Goal: Transaction & Acquisition: Purchase product/service

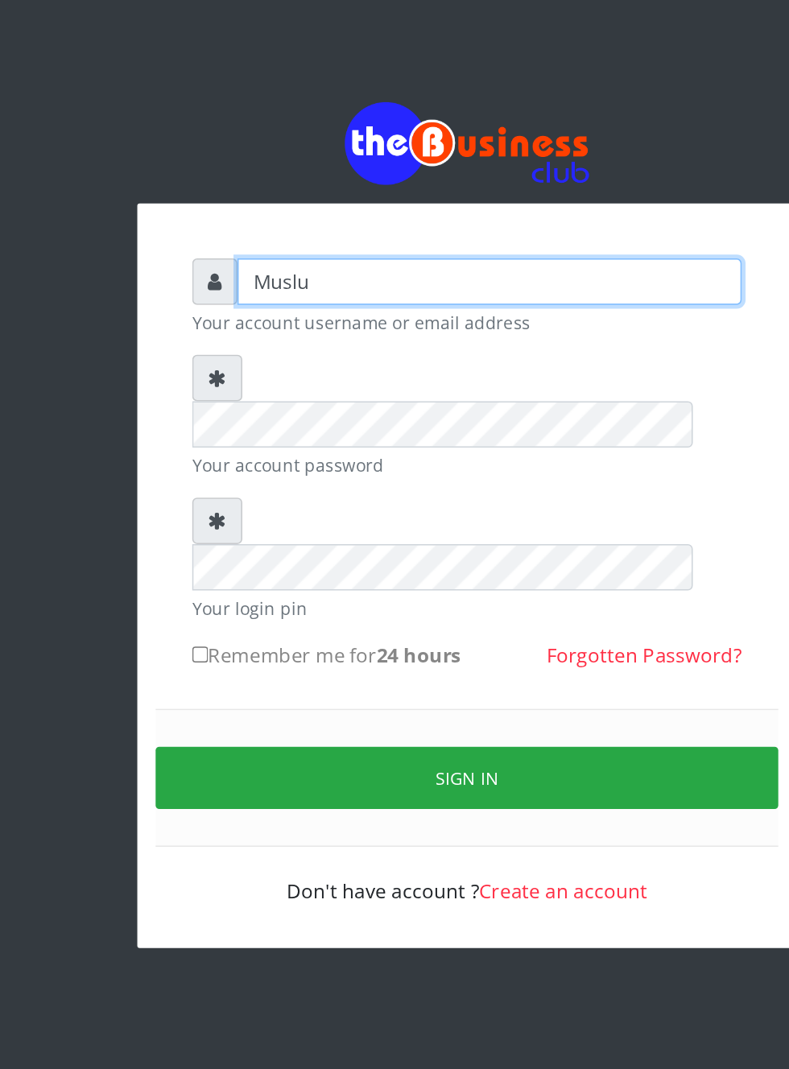
type input "Musluky"
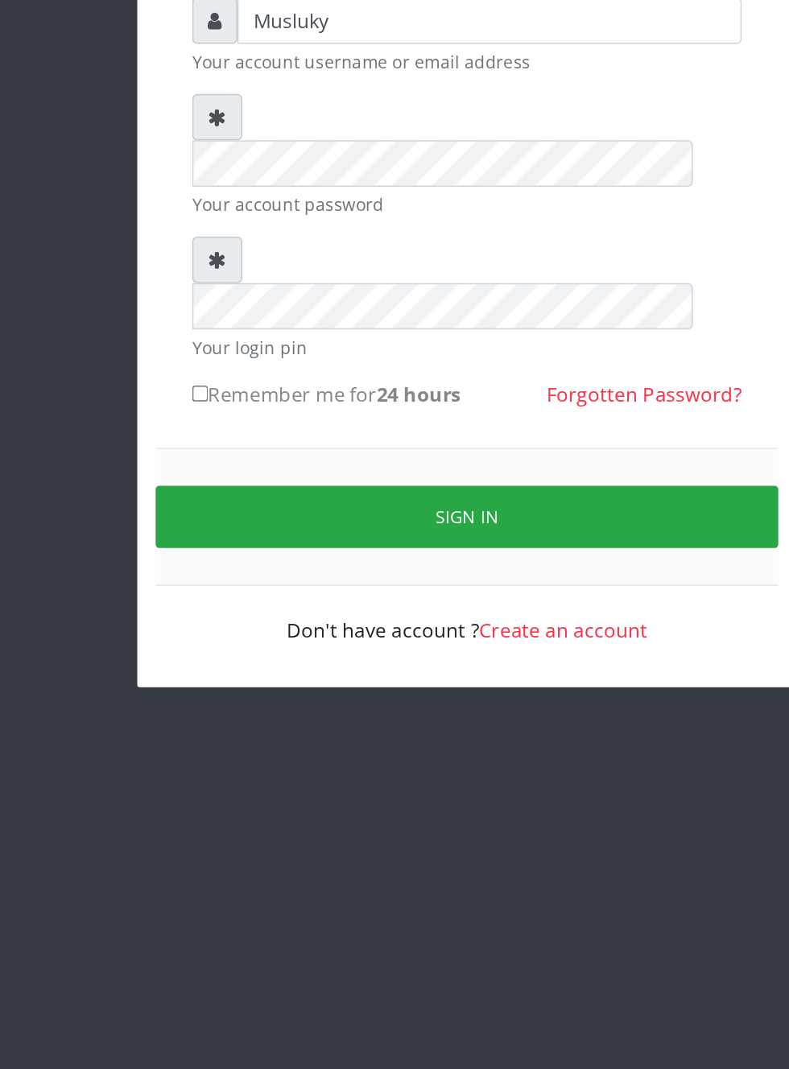
click at [370, 511] on button "Sign in" at bounding box center [394, 531] width 411 height 41
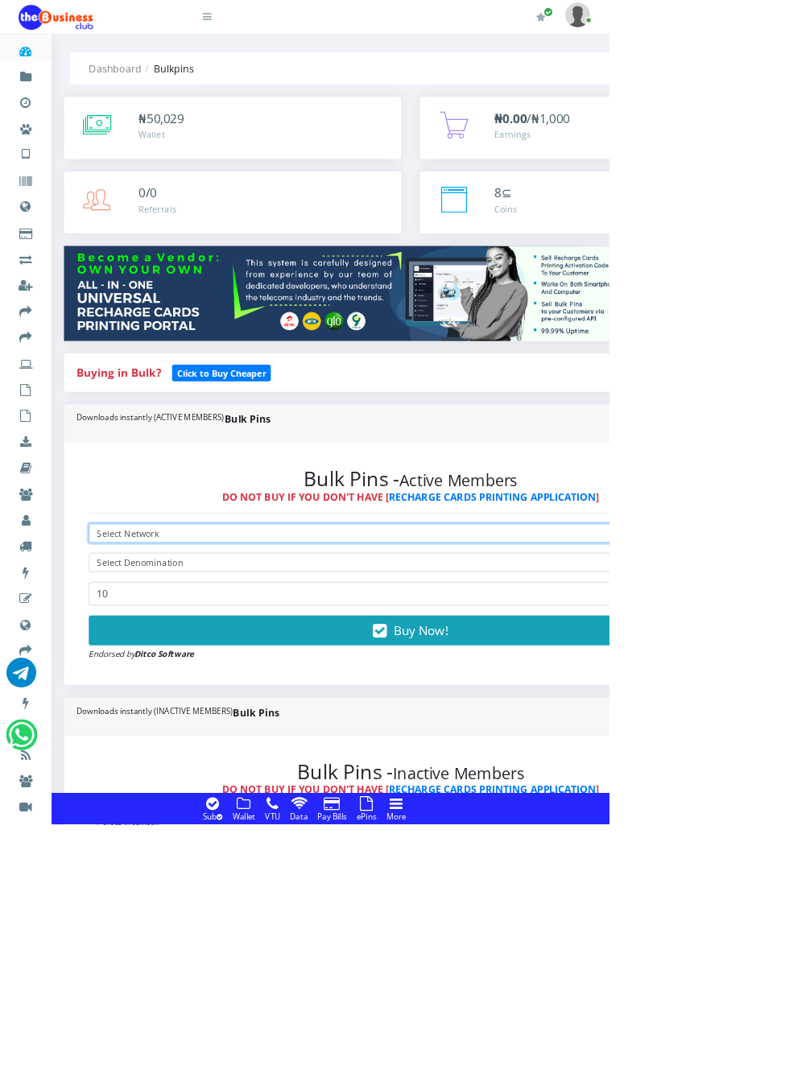
click at [256, 689] on select "Select Network MTN Globacom 9Mobile Airtel" at bounding box center [532, 691] width 834 height 25
select select "Airtel"
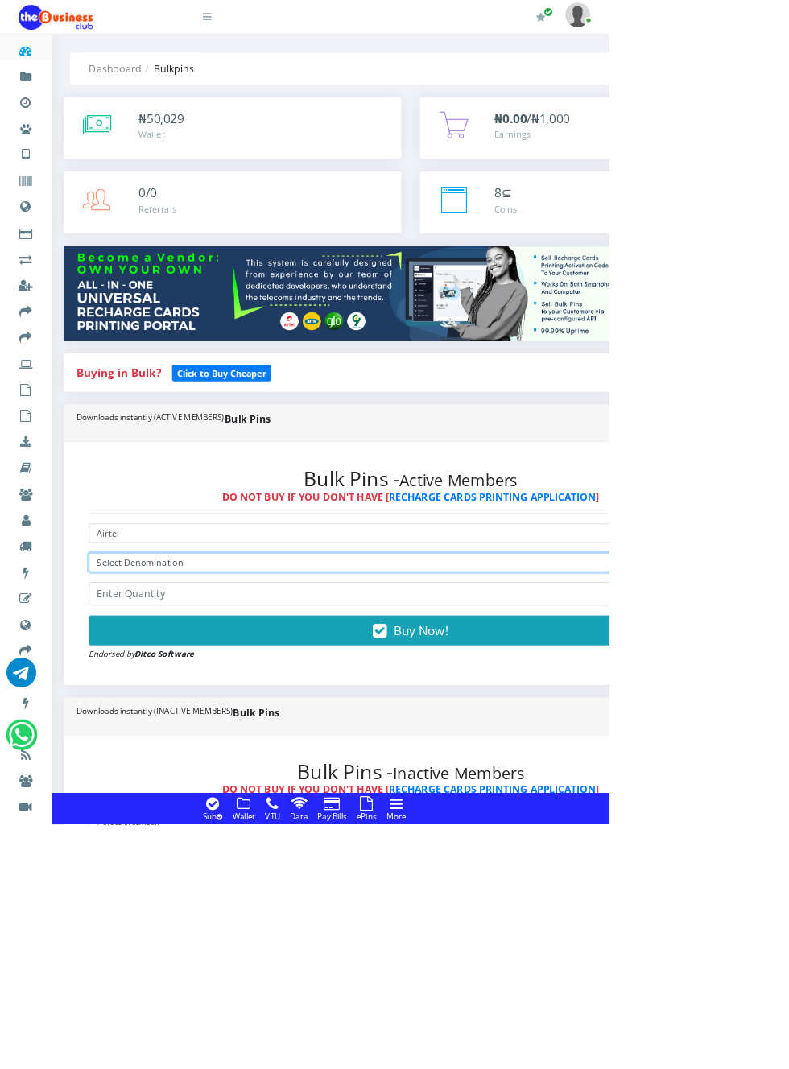
click at [334, 732] on select "Select Denomination Airtel NGN100 - ₦96.37 Airtel NGN200 - ₦192.74 Airtel NGN50…" at bounding box center [532, 729] width 834 height 25
select select "96.37-100"
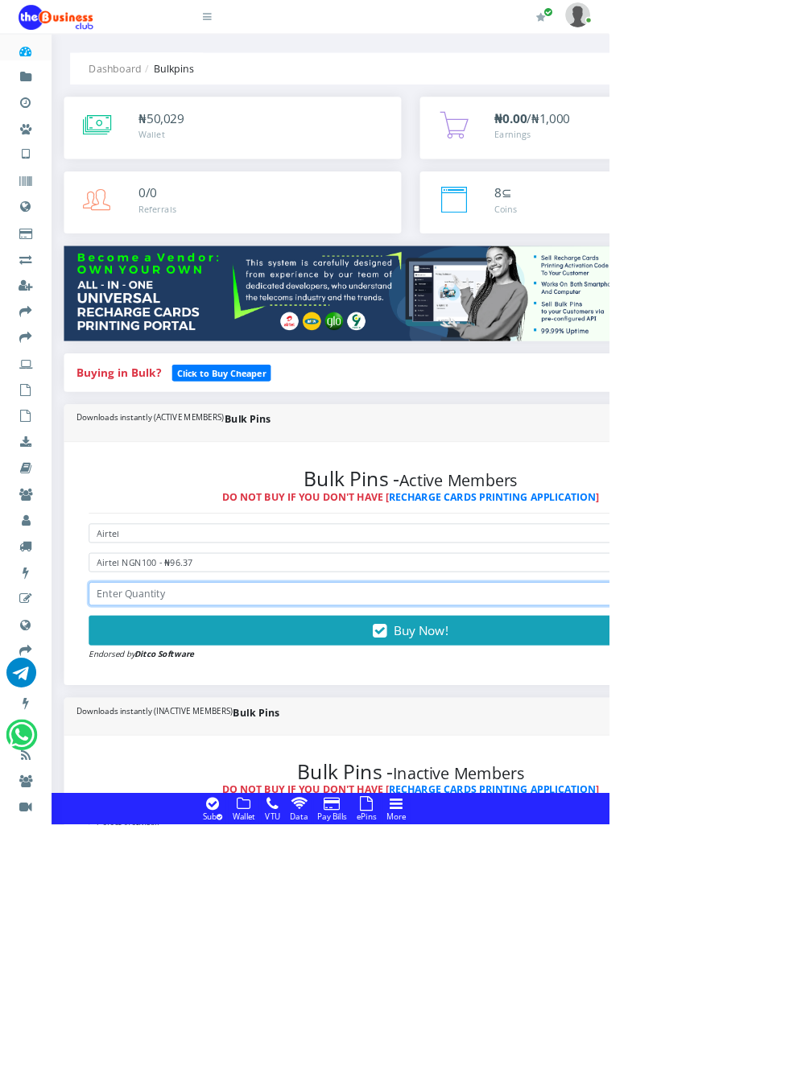
click at [278, 770] on input "number" at bounding box center [532, 770] width 834 height 31
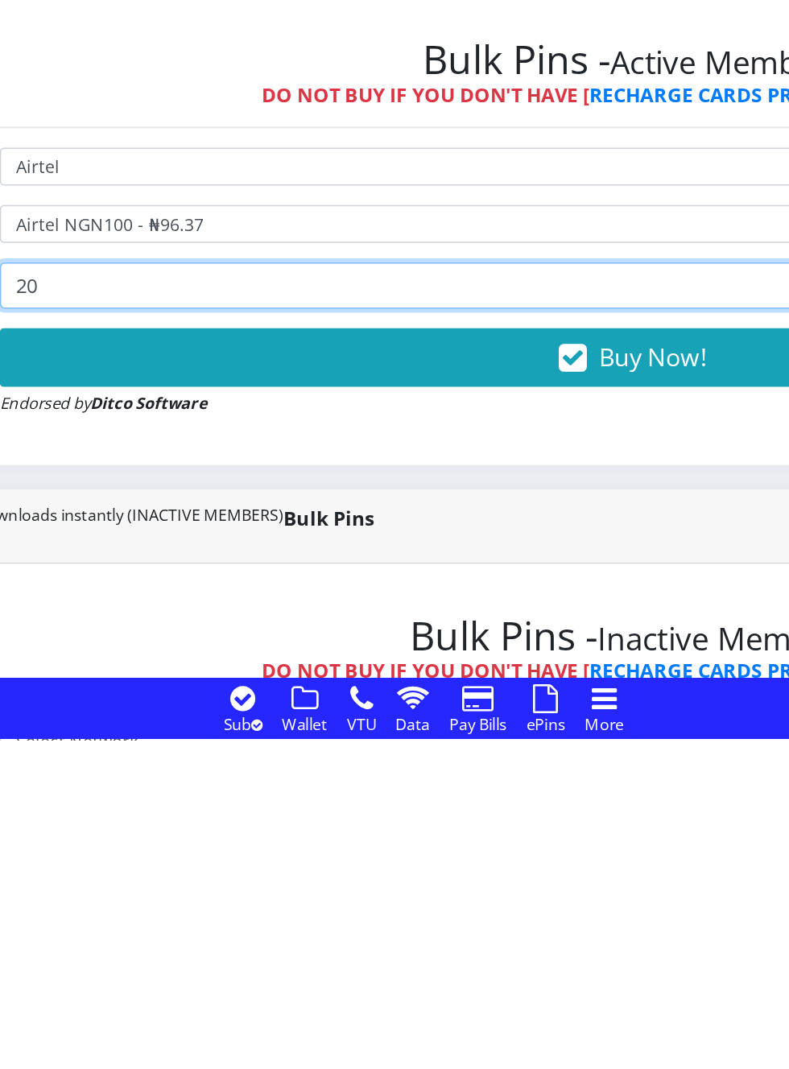
type input "20"
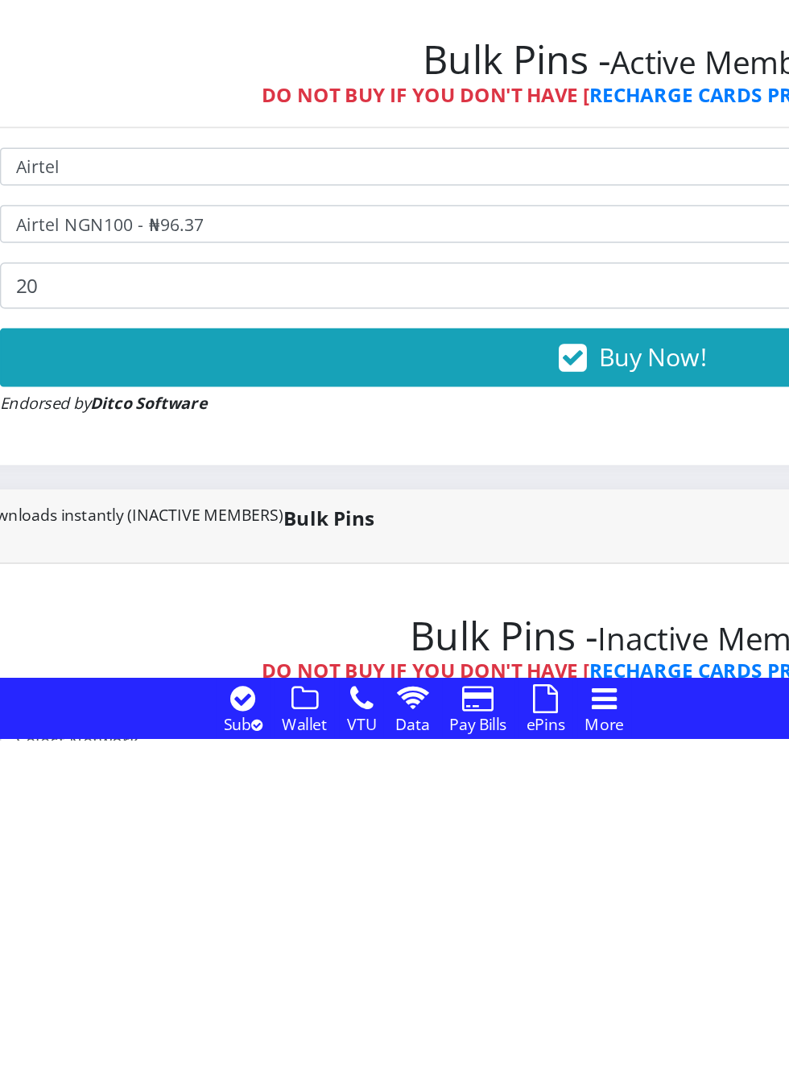
click at [492, 821] on button "Buy Now!" at bounding box center [532, 817] width 834 height 39
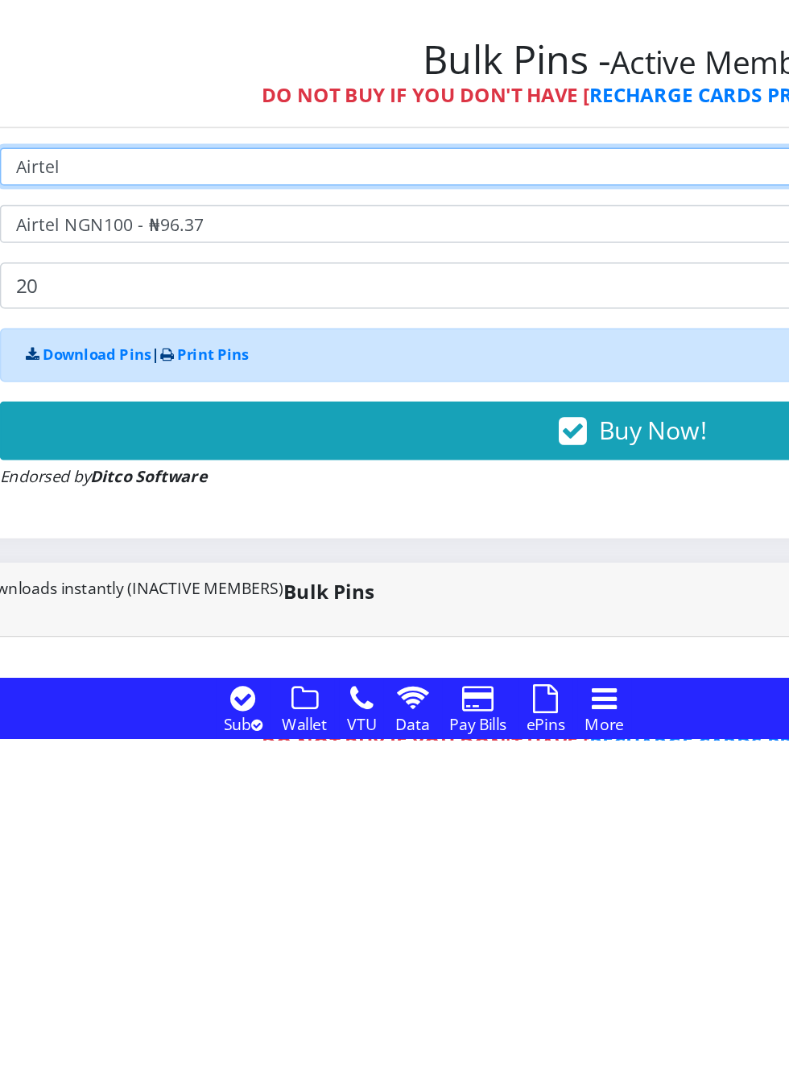
click at [270, 689] on select "Select Network MTN Globacom 9Mobile Airtel" at bounding box center [532, 691] width 834 height 25
select select "MTN"
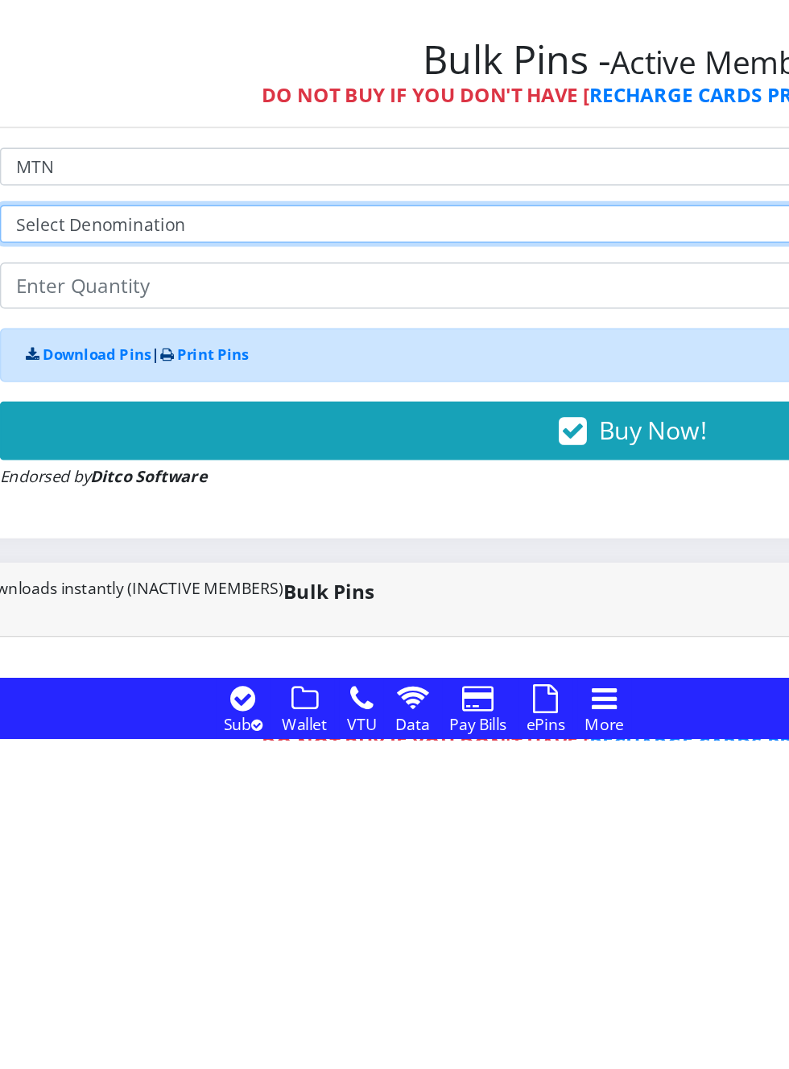
click at [312, 739] on select "Select Denomination MTN NGN100 - ₦96.98 MTN NGN200 - ₦193.96 MTN NGN400 - ₦387.…" at bounding box center [532, 729] width 834 height 25
select select "96.98-100"
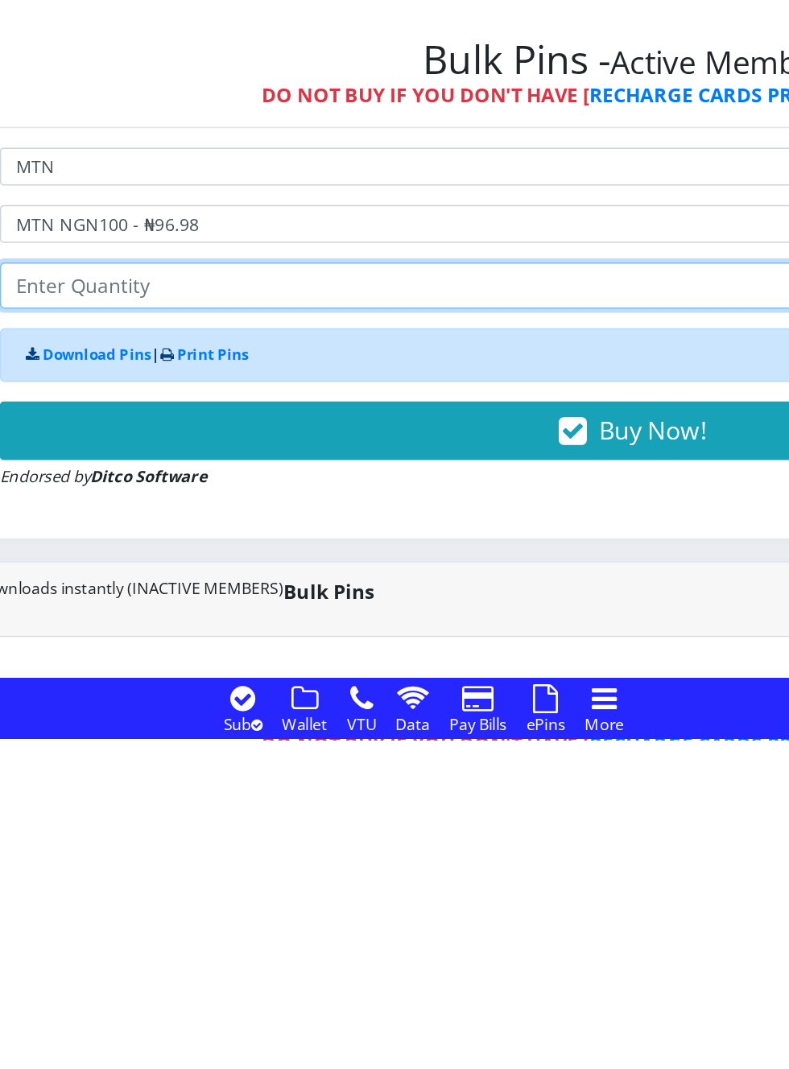
click at [254, 767] on input "number" at bounding box center [532, 770] width 834 height 31
type input "20"
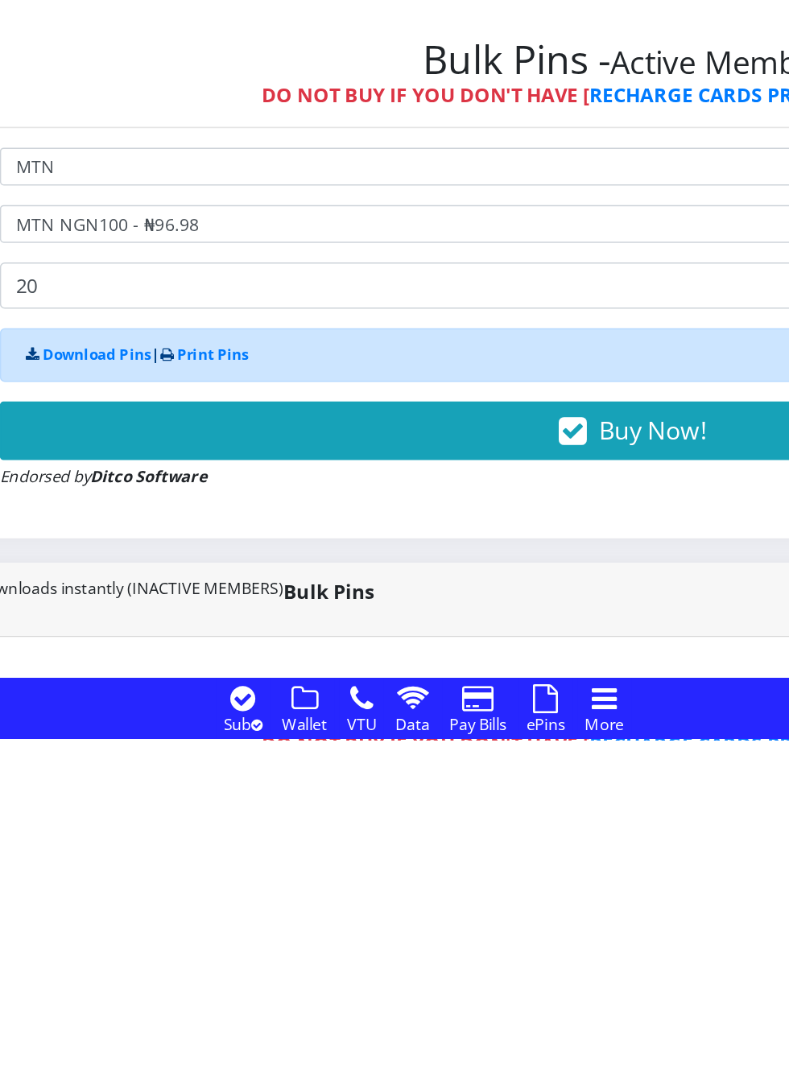
click at [441, 867] on button "Buy Now!" at bounding box center [532, 865] width 834 height 39
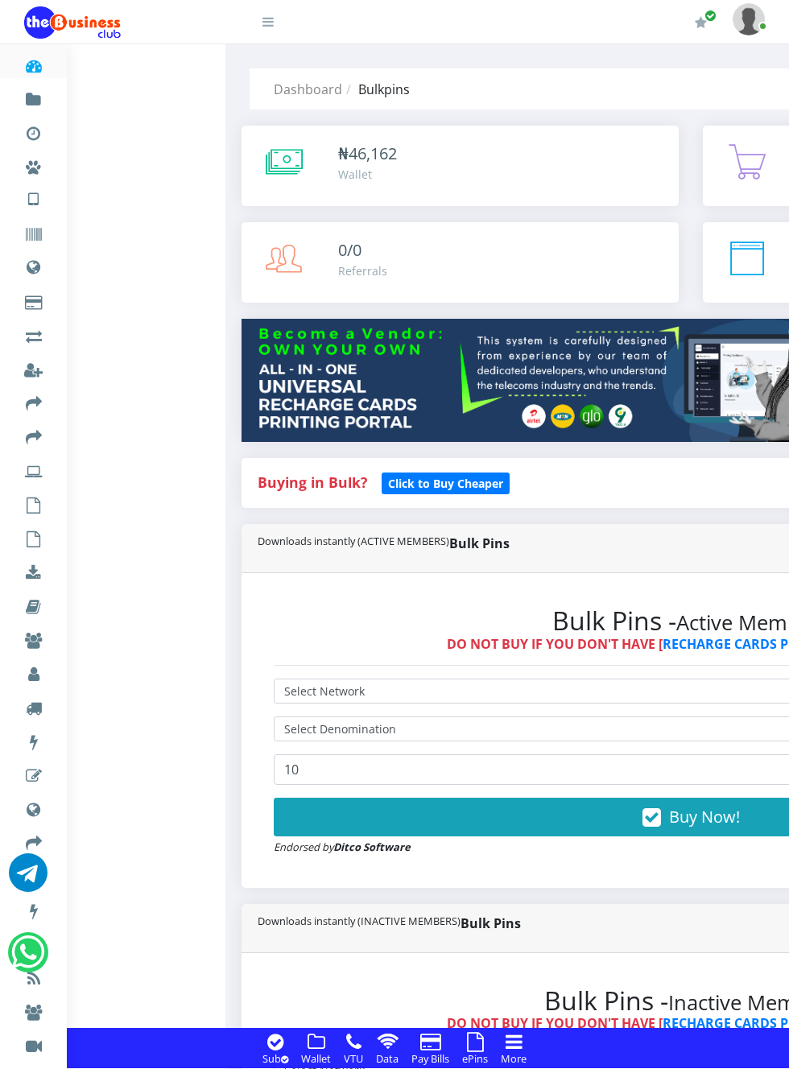
scroll to position [448, 0]
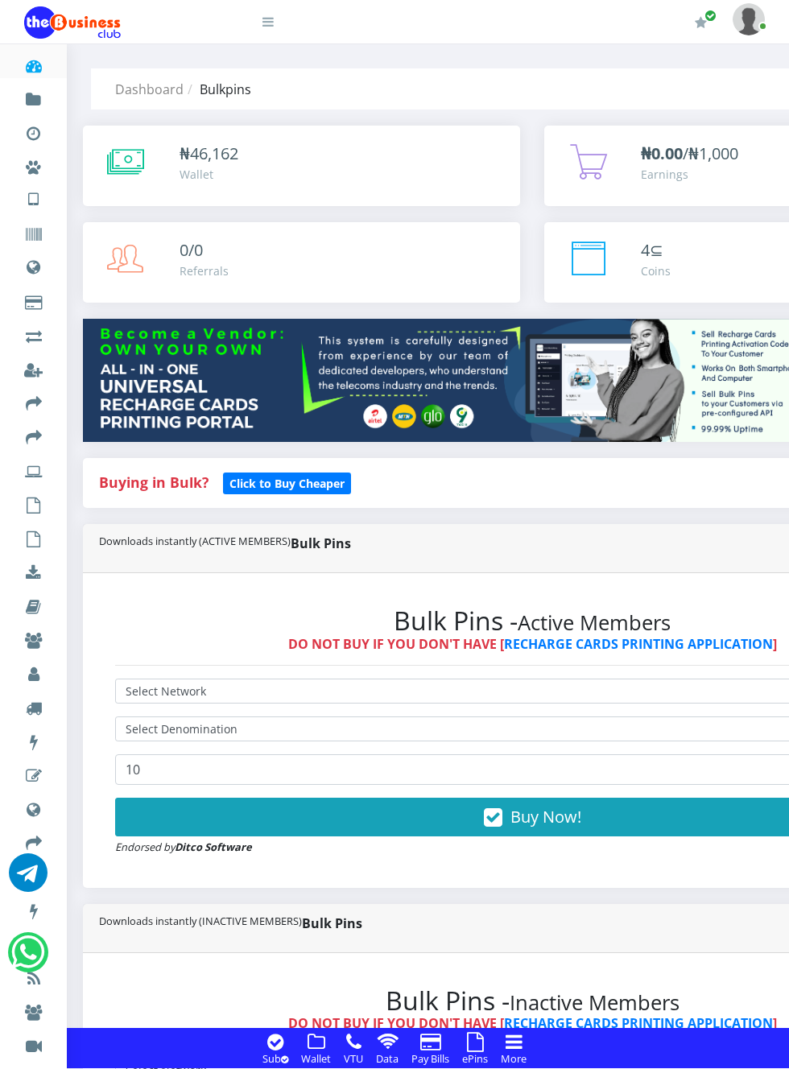
scroll to position [97, 0]
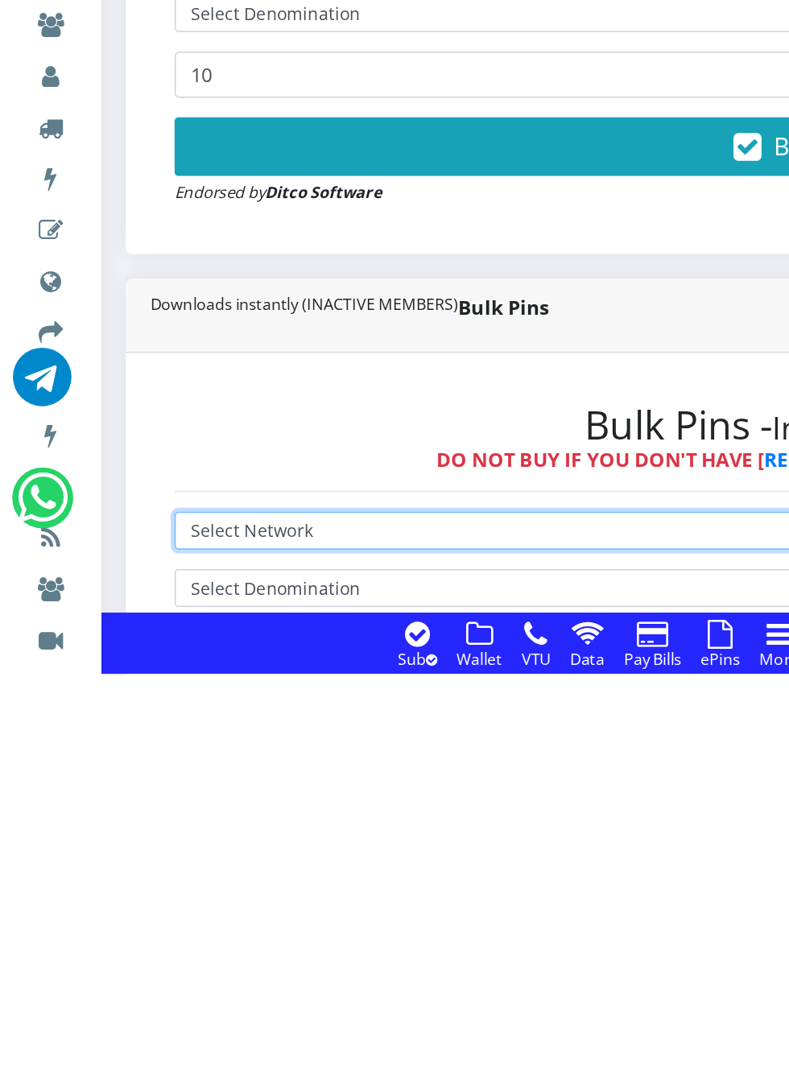
click at [217, 976] on select "Select Network MTN Globacom 9Mobile Airtel" at bounding box center [532, 974] width 834 height 25
select select "MTN"
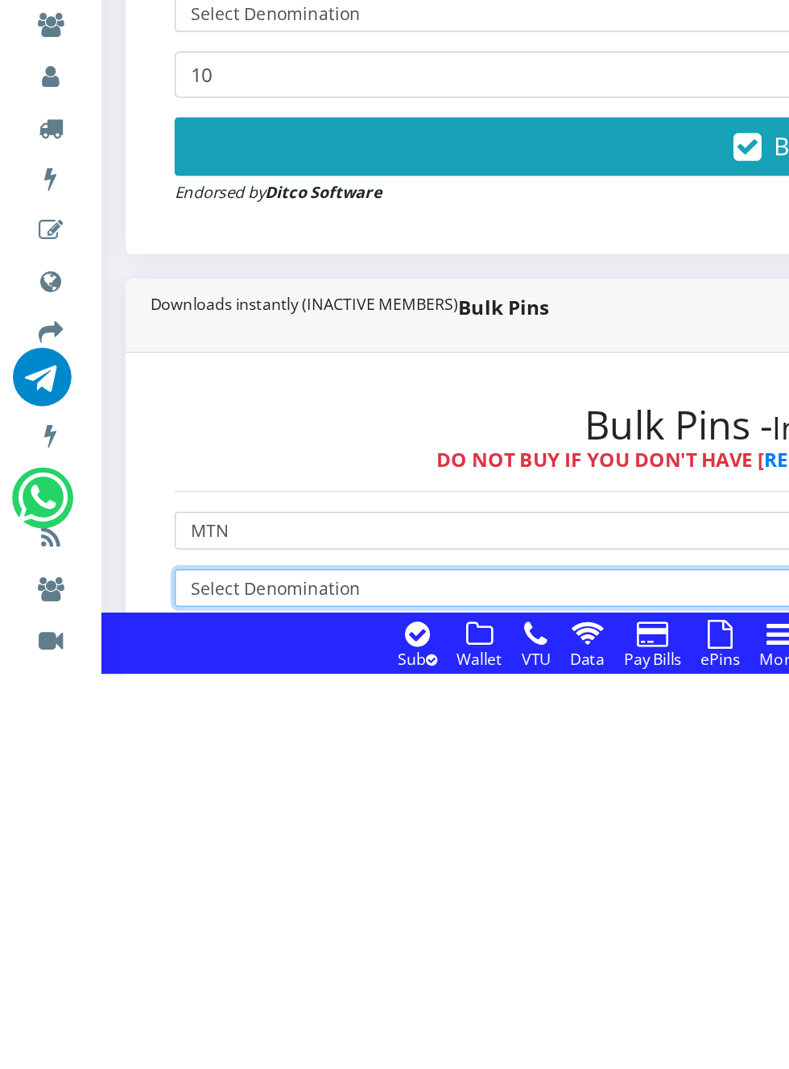
click at [236, 1012] on select "Select Denomination" at bounding box center [532, 1011] width 834 height 25
click at [233, 1015] on select "Select Denomination MTN NGN100 - ₦97.29 MTN NGN200 - ₦194.58 MTN NGN400 - ₦389.…" at bounding box center [532, 1011] width 834 height 25
select select "97.29-100"
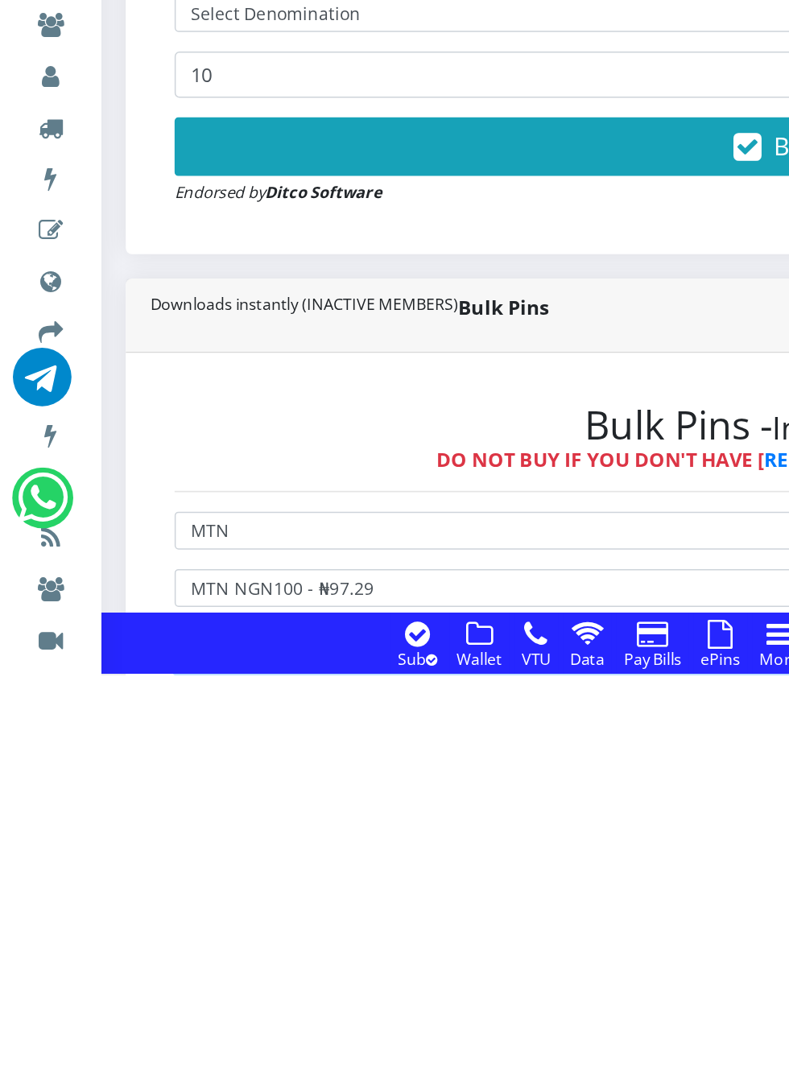
click at [224, 1053] on select "10 20 30 40 44 (Online Printing, Portrait) 60 (Online Printing, Landscape) 70 (…" at bounding box center [532, 1052] width 834 height 31
select select "20"
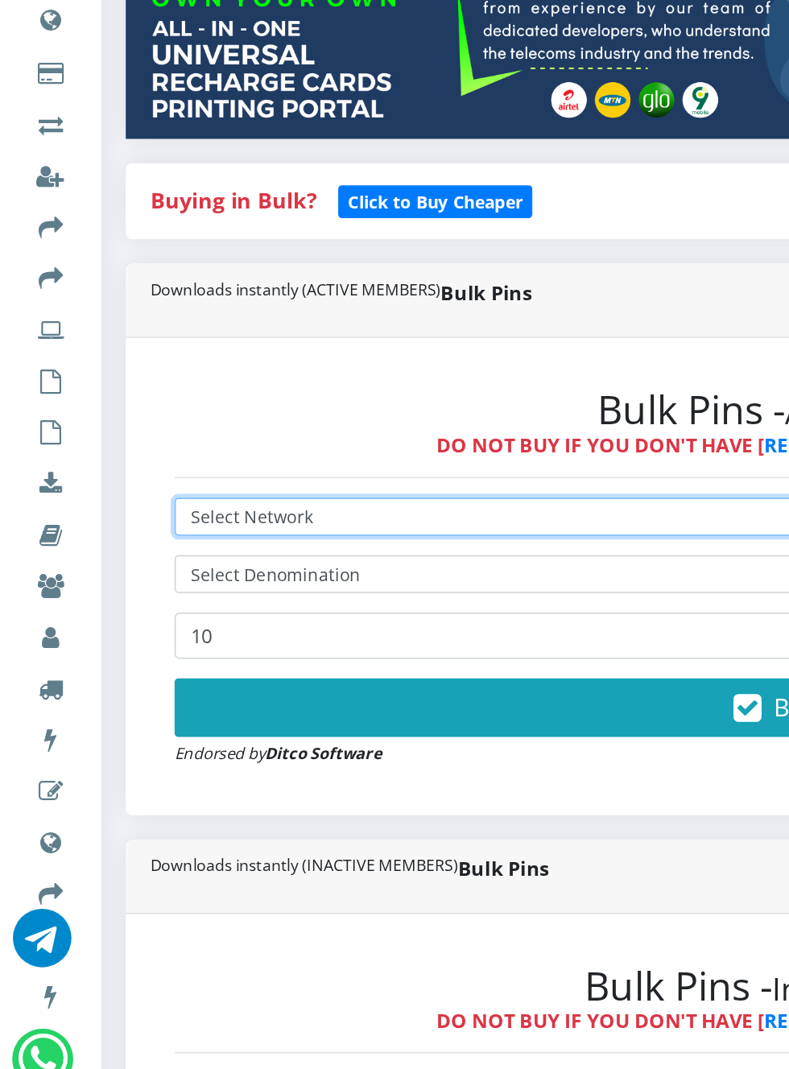
click at [211, 598] on select "Select Network MTN Globacom 9Mobile Airtel" at bounding box center [532, 594] width 834 height 25
select select "MTN"
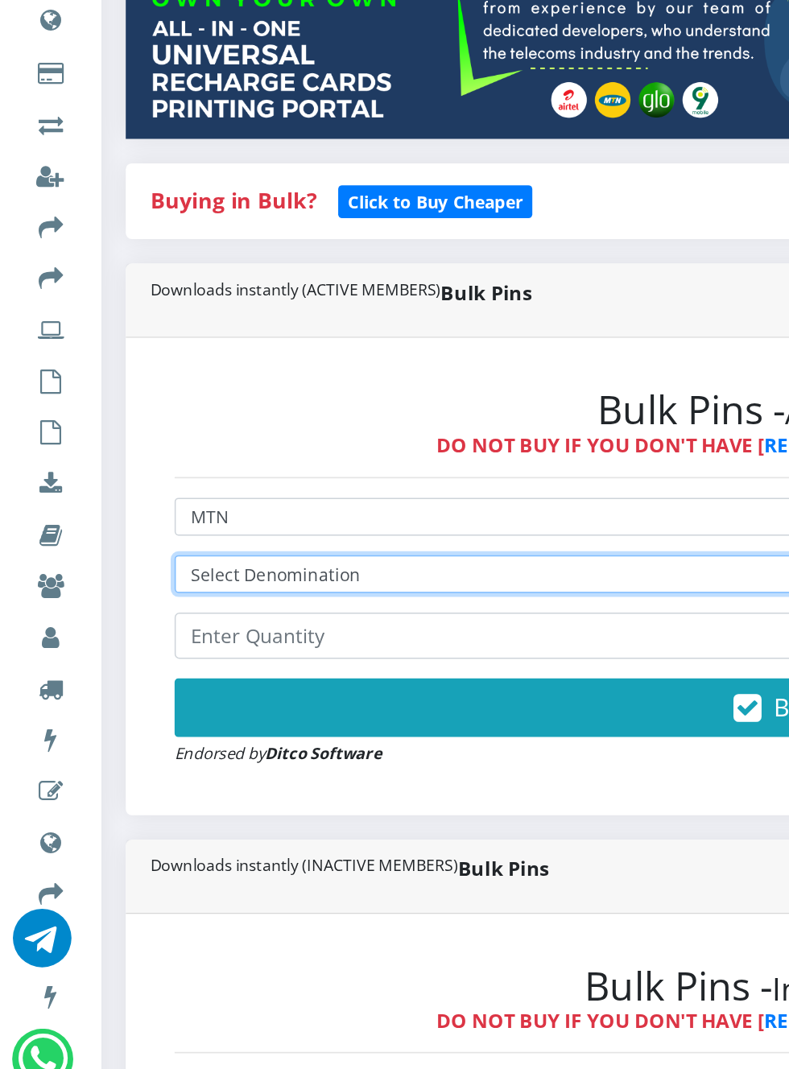
click at [239, 631] on select "Select Denomination MTN NGN100 - ₦96.98 MTN NGN200 - ₦193.96 MTN NGN400 - ₦387.…" at bounding box center [532, 632] width 834 height 25
select select "96.98-100"
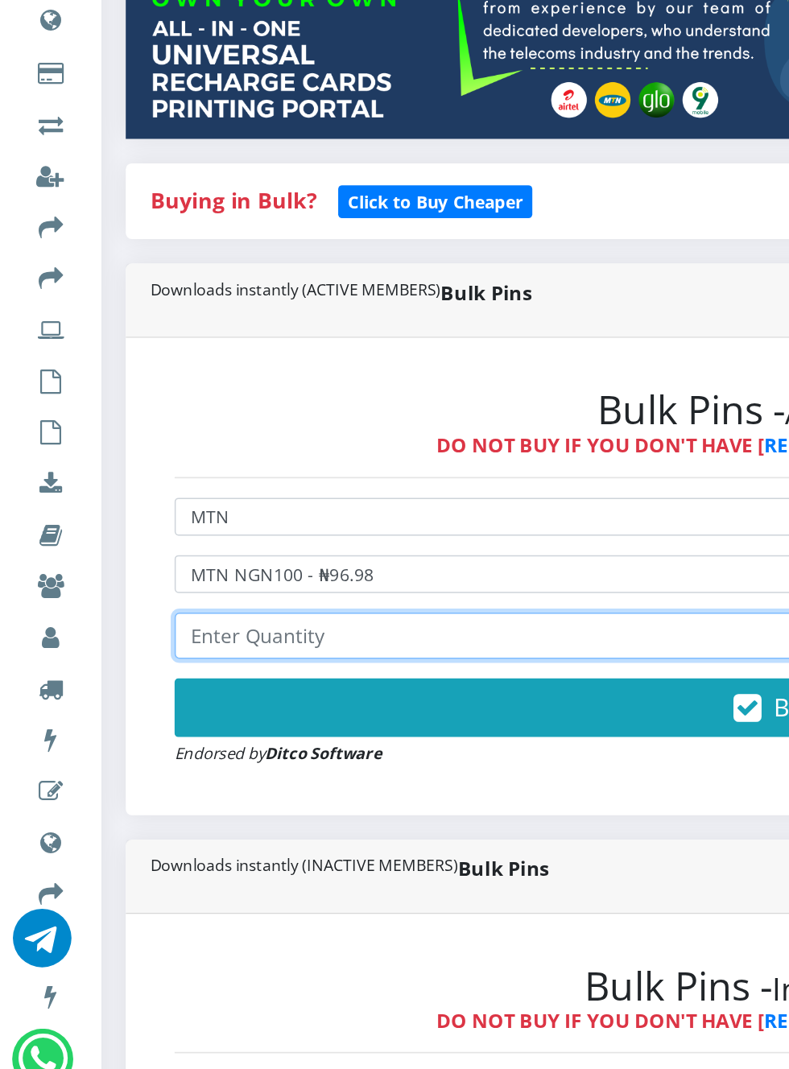
click at [213, 675] on input "number" at bounding box center [532, 673] width 834 height 31
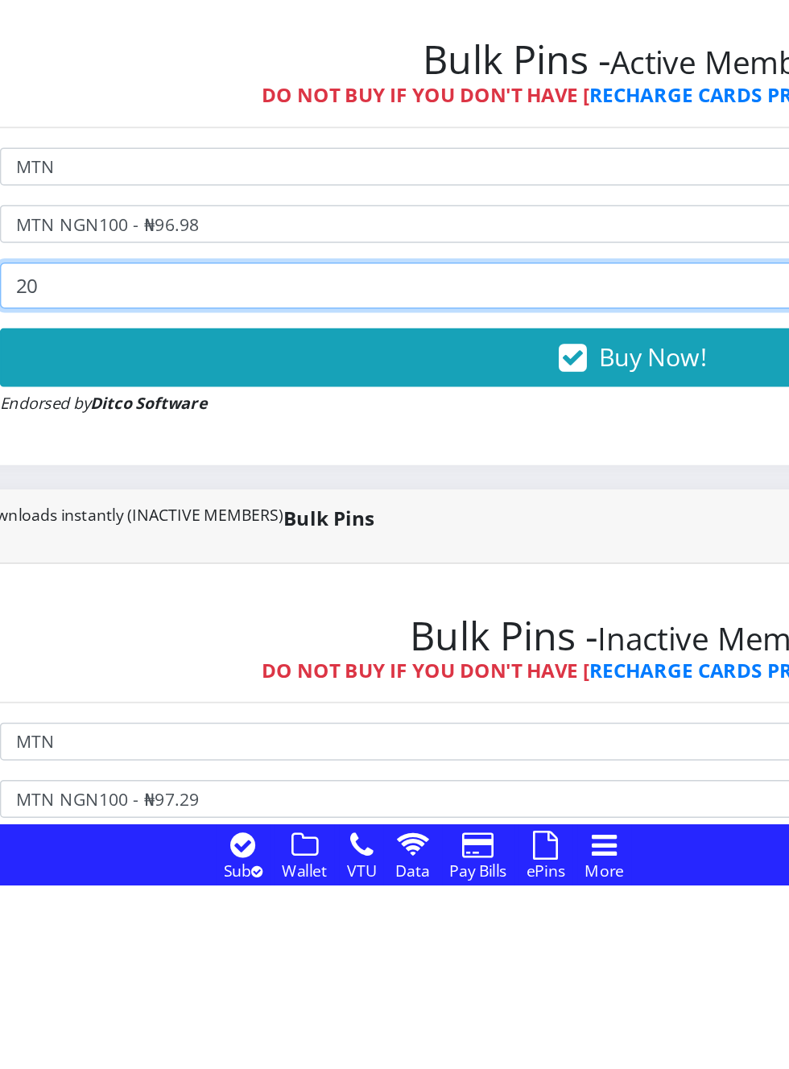
type input "20"
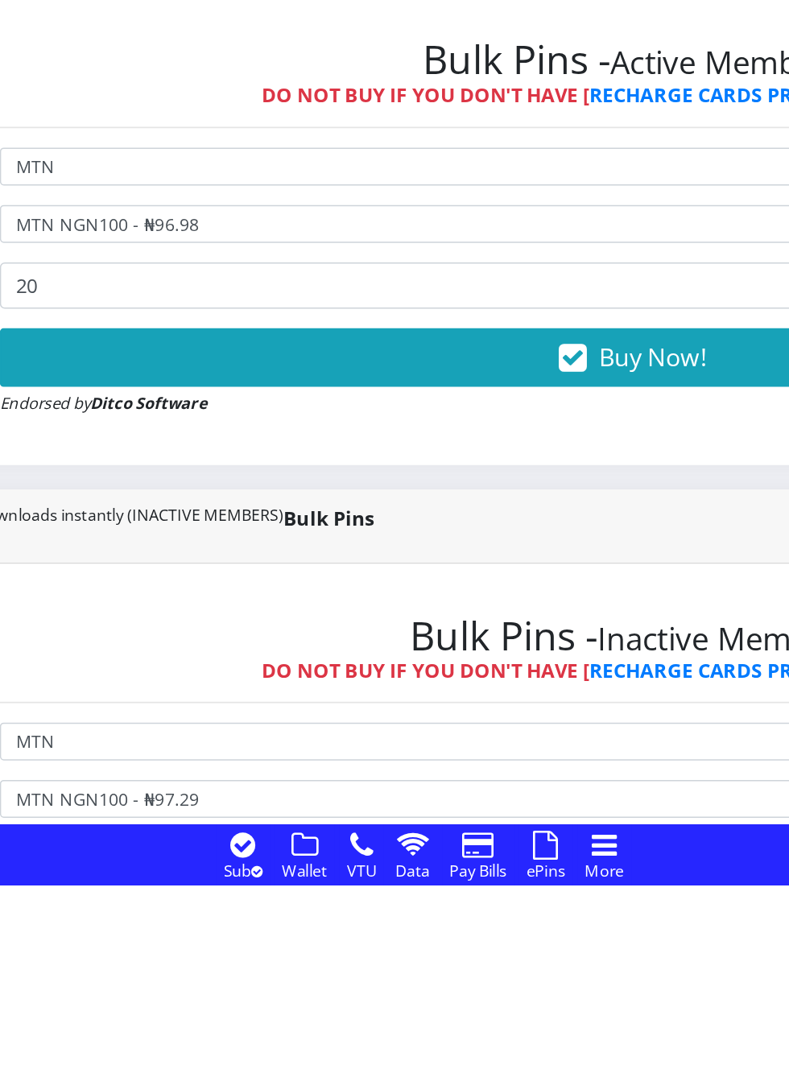
click at [517, 728] on button "Buy Now!" at bounding box center [532, 720] width 834 height 39
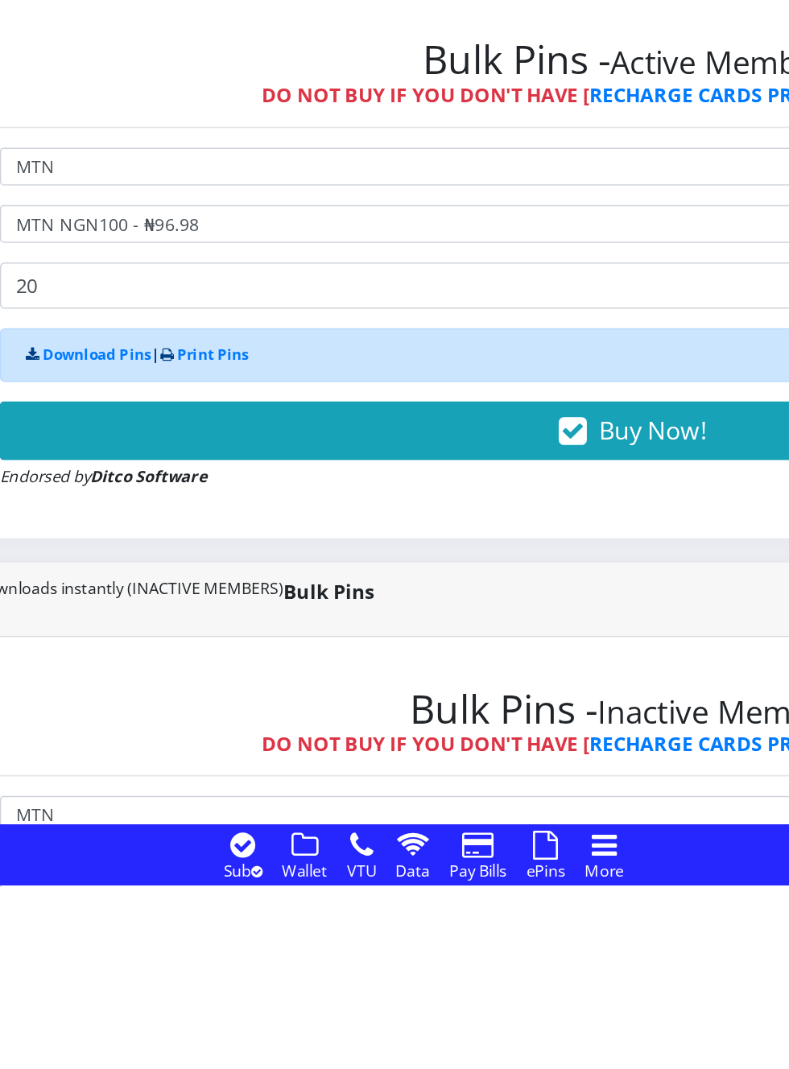
click at [501, 768] on icon "button" at bounding box center [493, 770] width 19 height 16
click at [518, 770] on button "Buy Now!" at bounding box center [532, 769] width 834 height 39
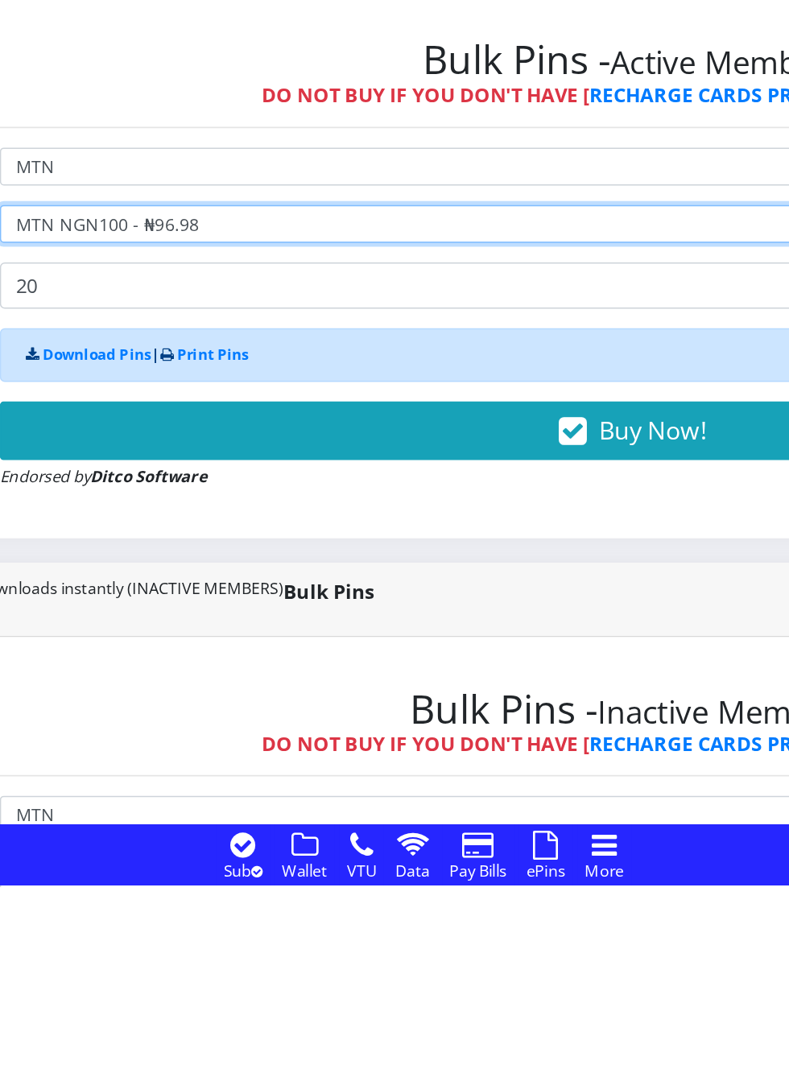
click at [231, 639] on select "Select Denomination MTN NGN100 - ₦96.98 MTN NGN200 - ₦193.96 MTN NGN400 - ₦387.…" at bounding box center [532, 632] width 834 height 25
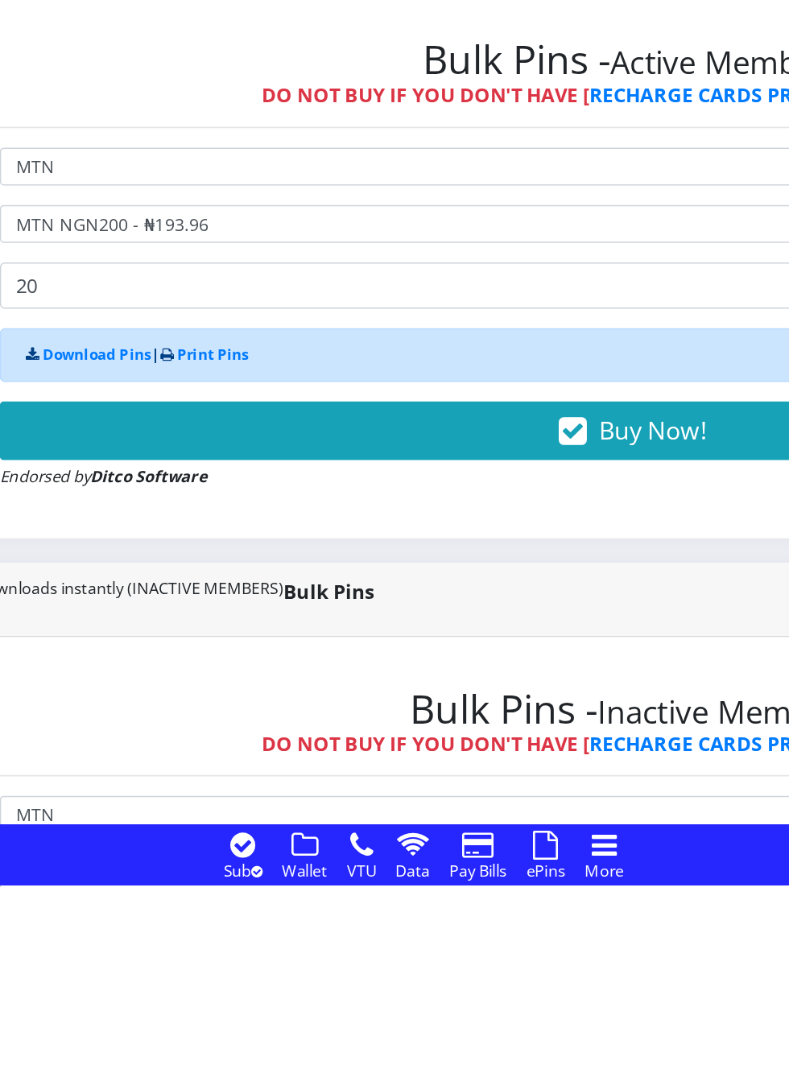
click at [478, 762] on button "Buy Now!" at bounding box center [532, 769] width 834 height 39
click at [503, 772] on icon "button" at bounding box center [493, 770] width 19 height 16
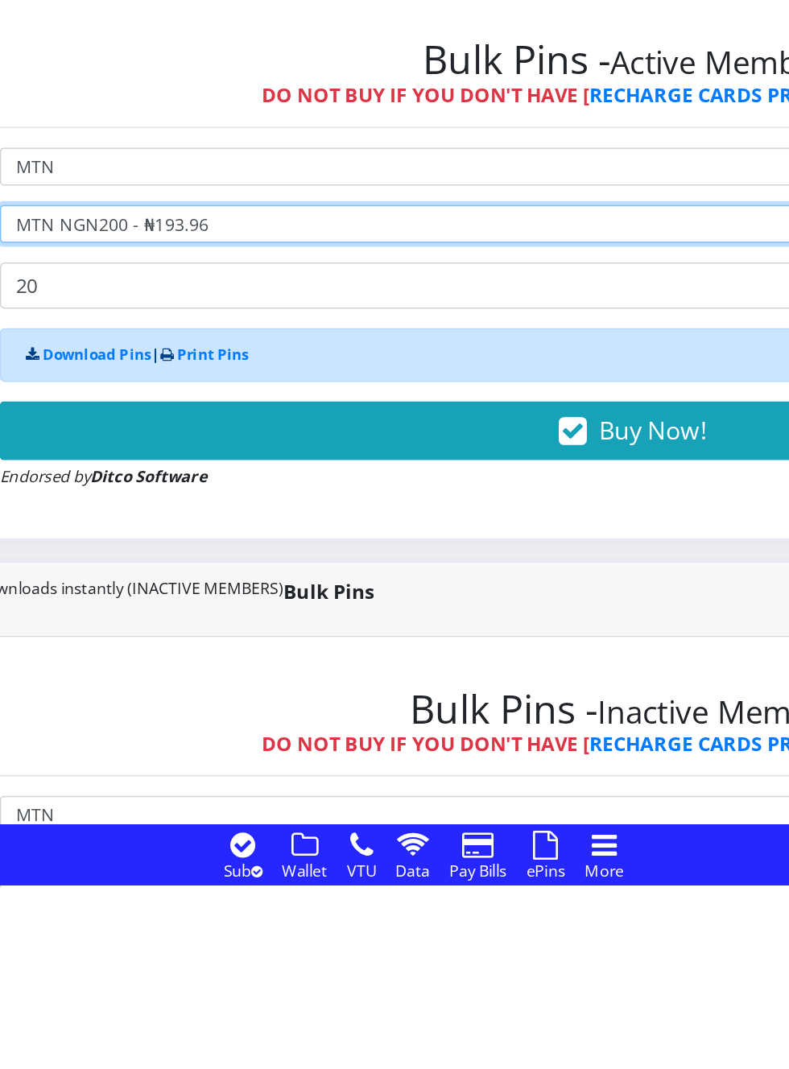
click at [248, 639] on select "Select Denomination MTN NGN100 - ₦96.98 MTN NGN200 - ₦193.96 MTN NGN400 - ₦387.…" at bounding box center [532, 632] width 834 height 25
select select "484.9-500"
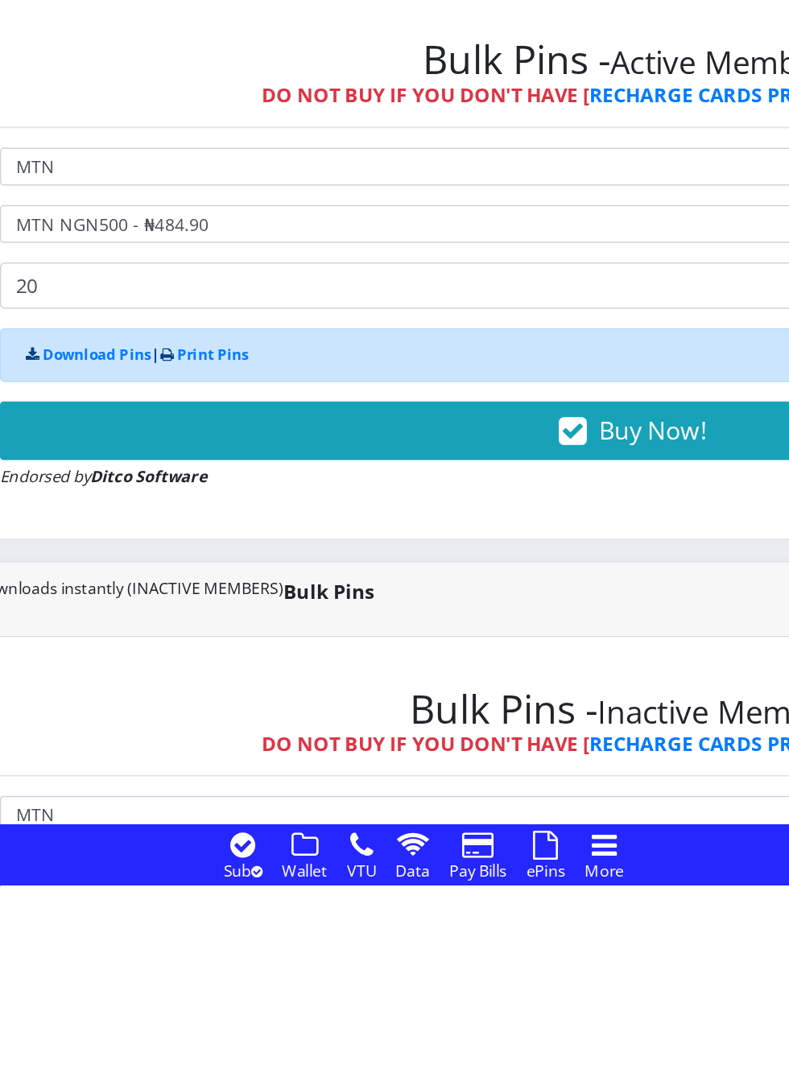
click at [450, 777] on button "Buy Now!" at bounding box center [532, 769] width 834 height 39
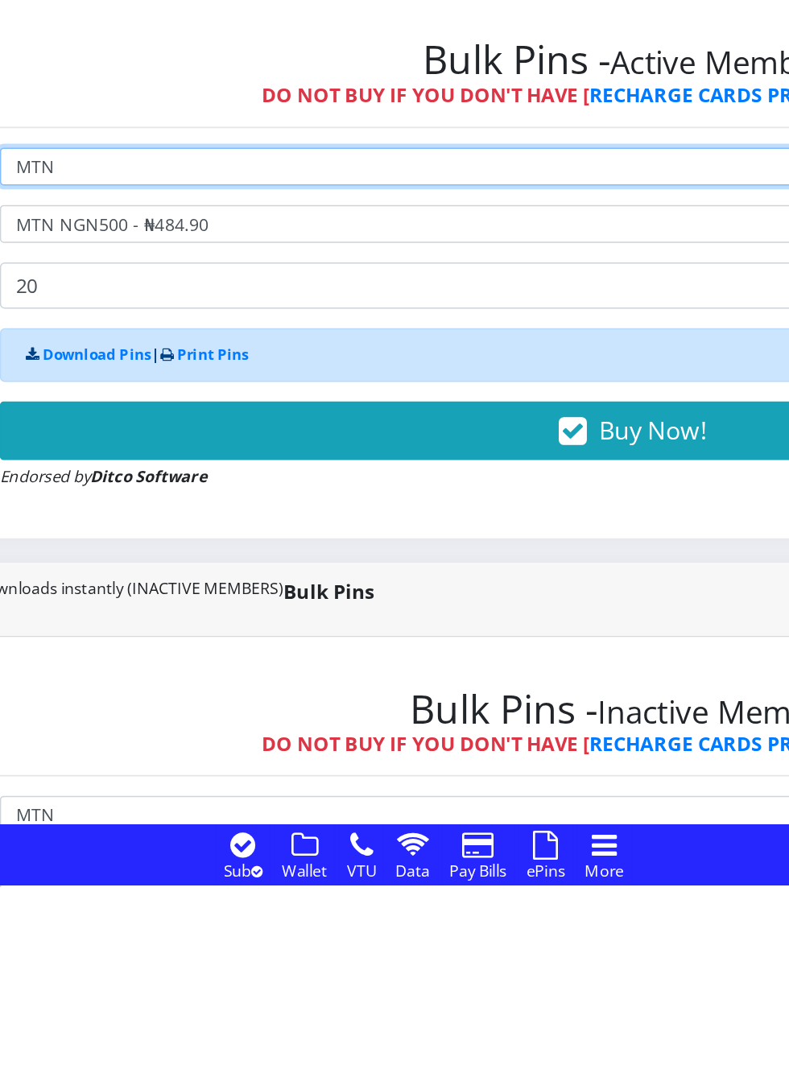
click at [228, 594] on select "Select Network MTN Globacom 9Mobile Airtel" at bounding box center [532, 594] width 834 height 25
select select "Airtel"
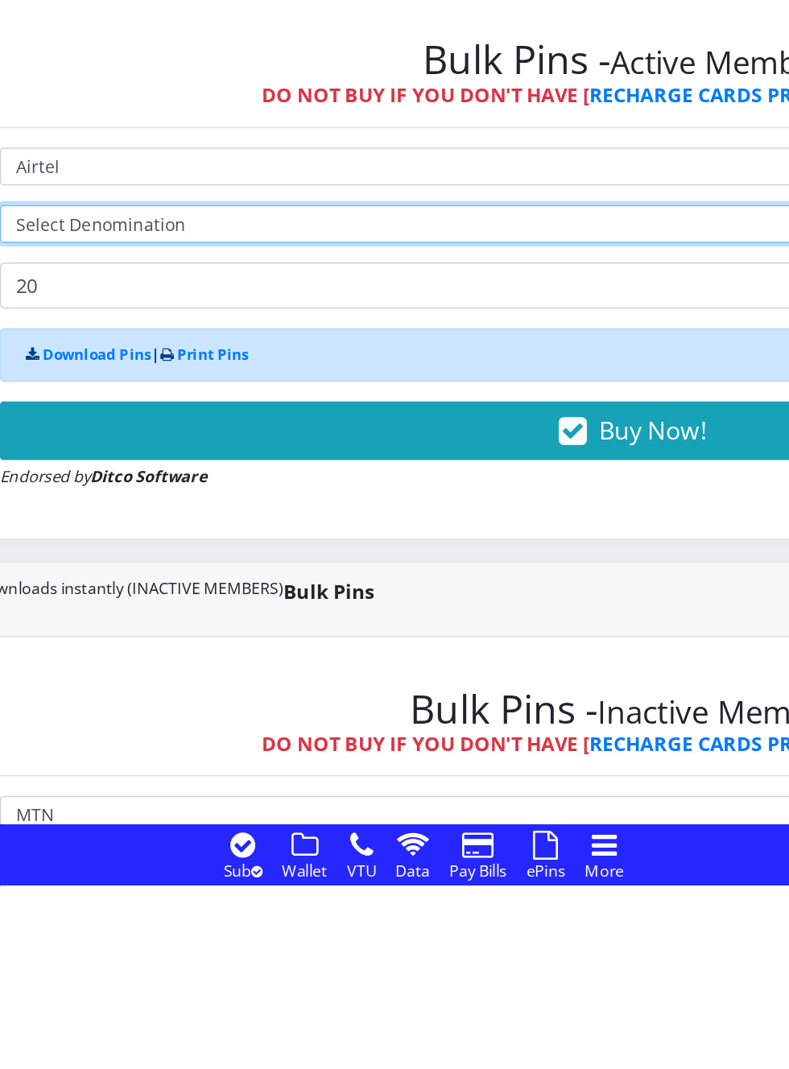
click at [265, 638] on select "Select Denomination" at bounding box center [532, 632] width 834 height 25
select select "481.85-500"
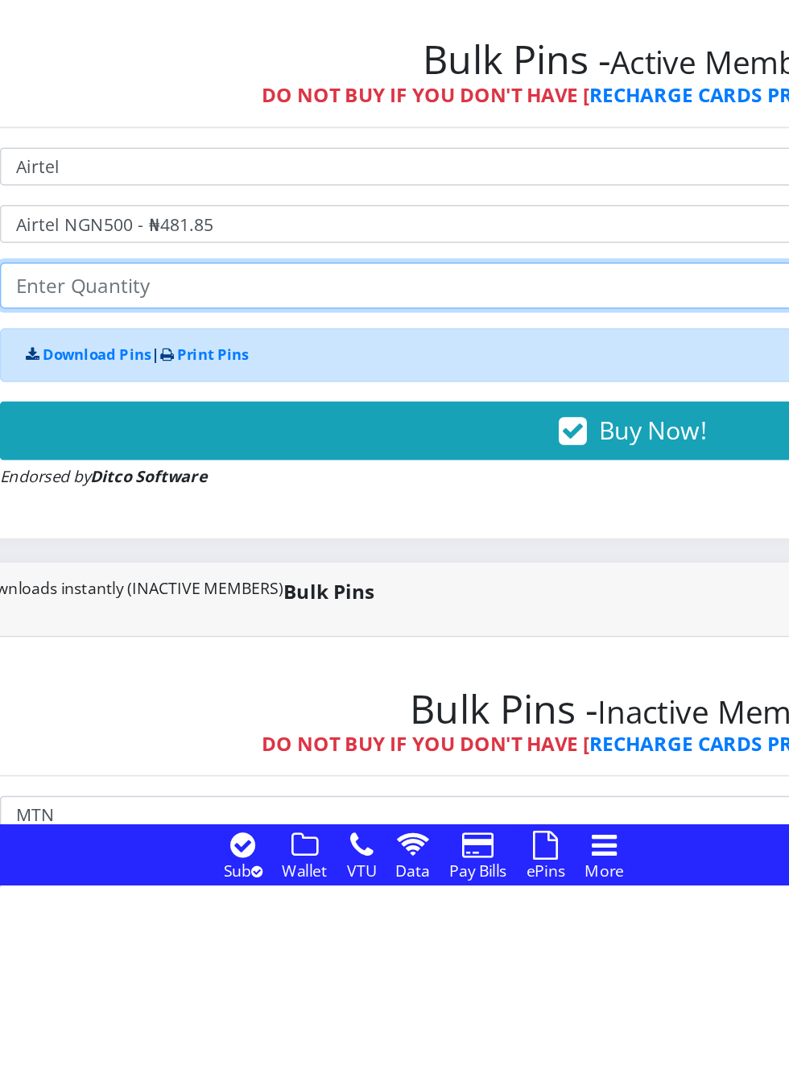
click at [286, 682] on input "number" at bounding box center [532, 673] width 834 height 31
type input "20"
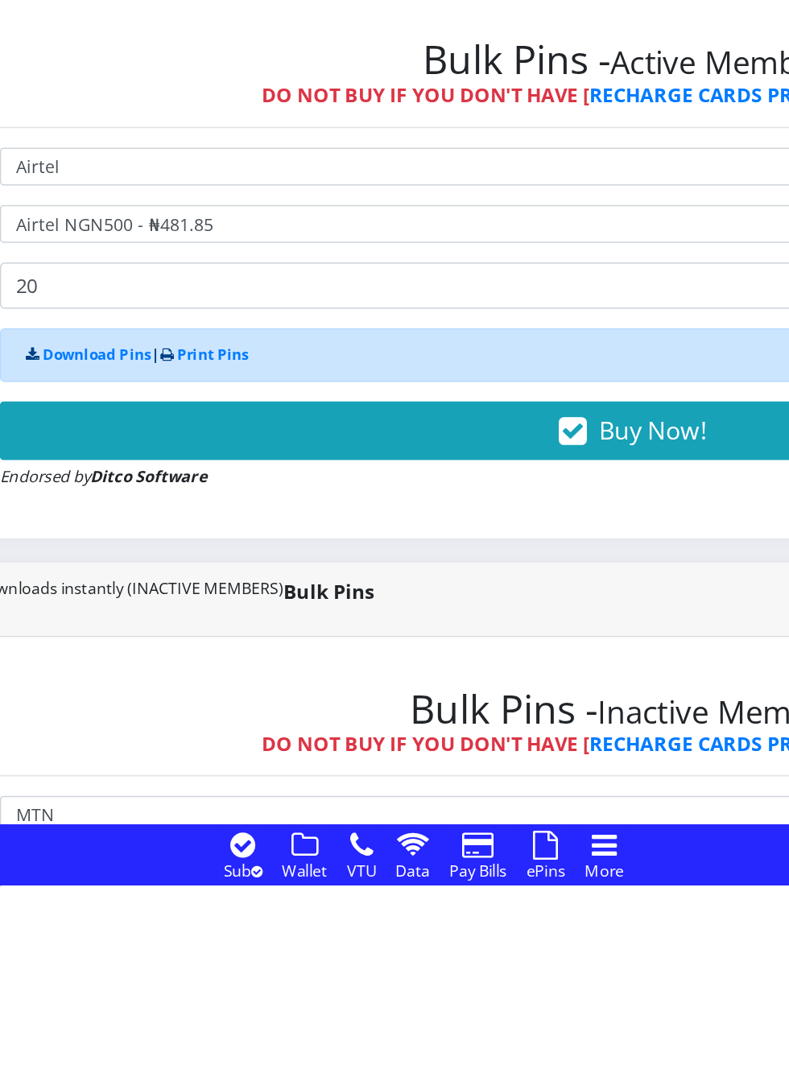
click at [517, 773] on button "Buy Now!" at bounding box center [532, 769] width 834 height 39
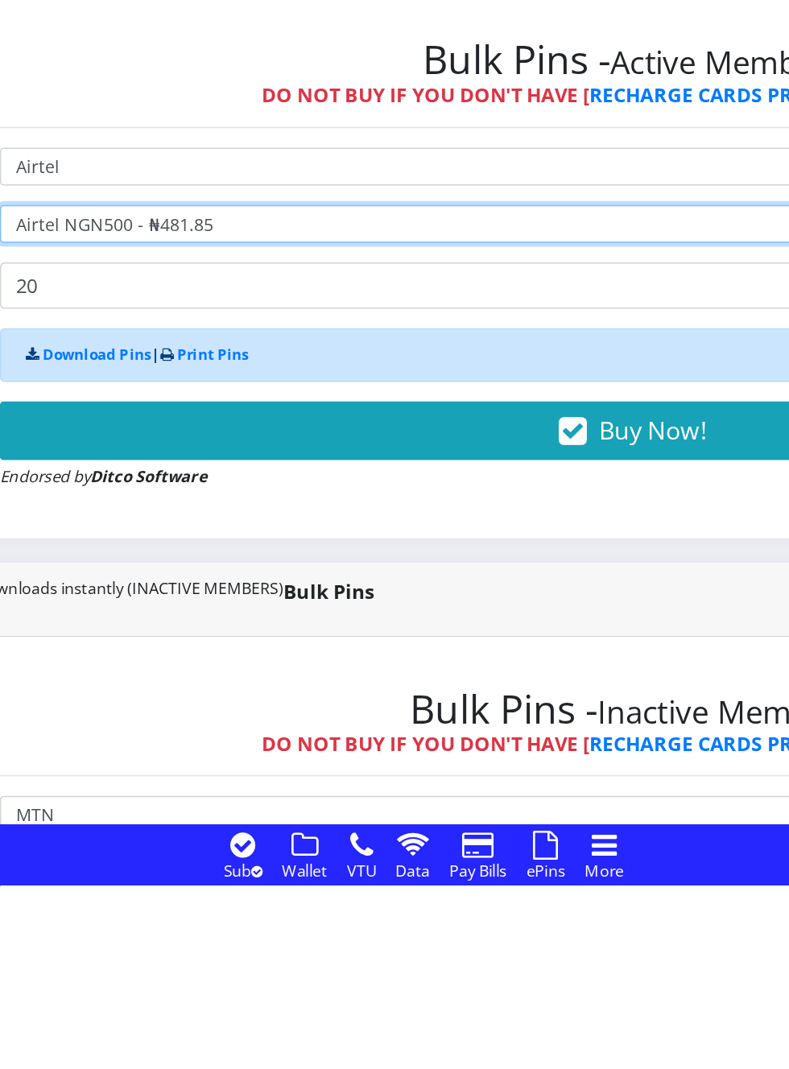
click at [267, 630] on select "Select Denomination Airtel NGN100 - ₦96.37 Airtel NGN200 - ₦192.74 Airtel NGN50…" at bounding box center [532, 632] width 834 height 25
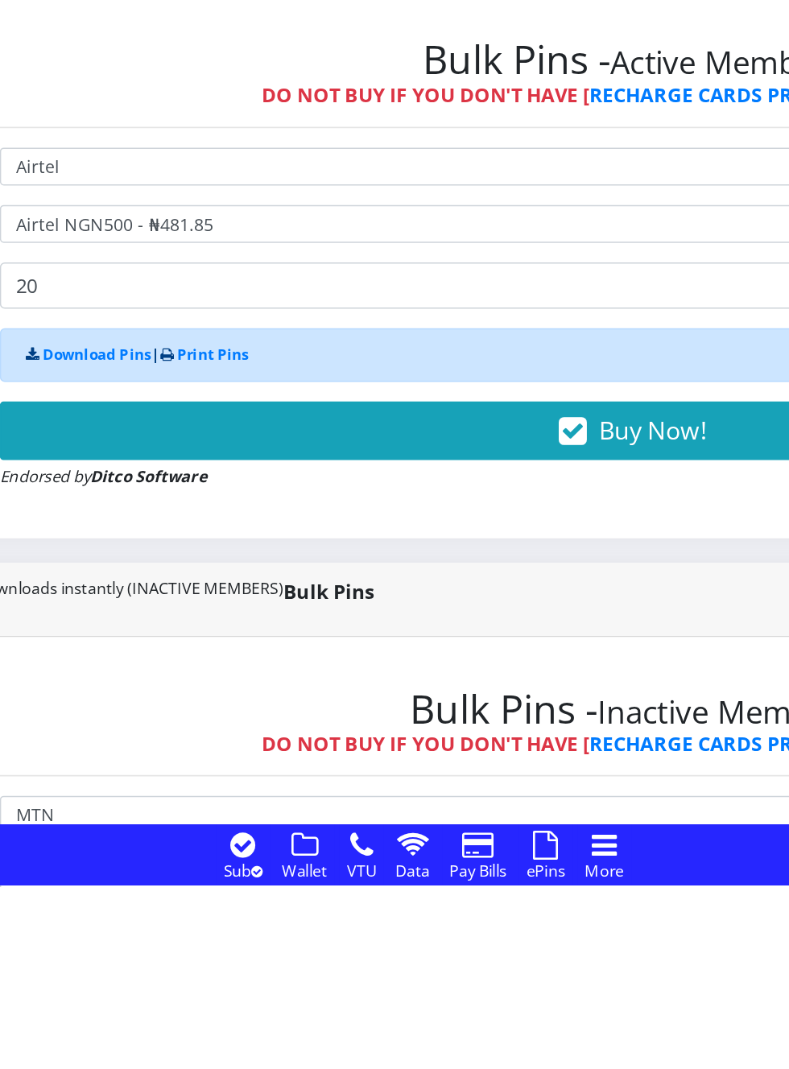
click at [501, 770] on icon "button" at bounding box center [493, 770] width 19 height 16
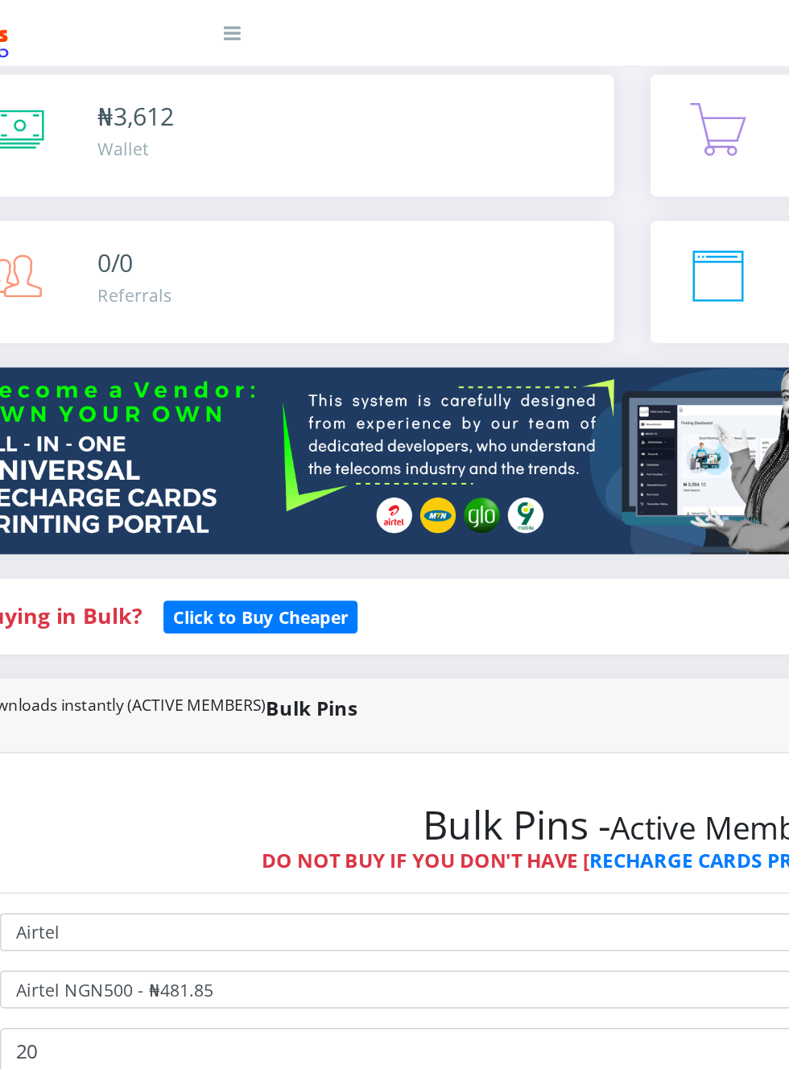
scroll to position [0, 0]
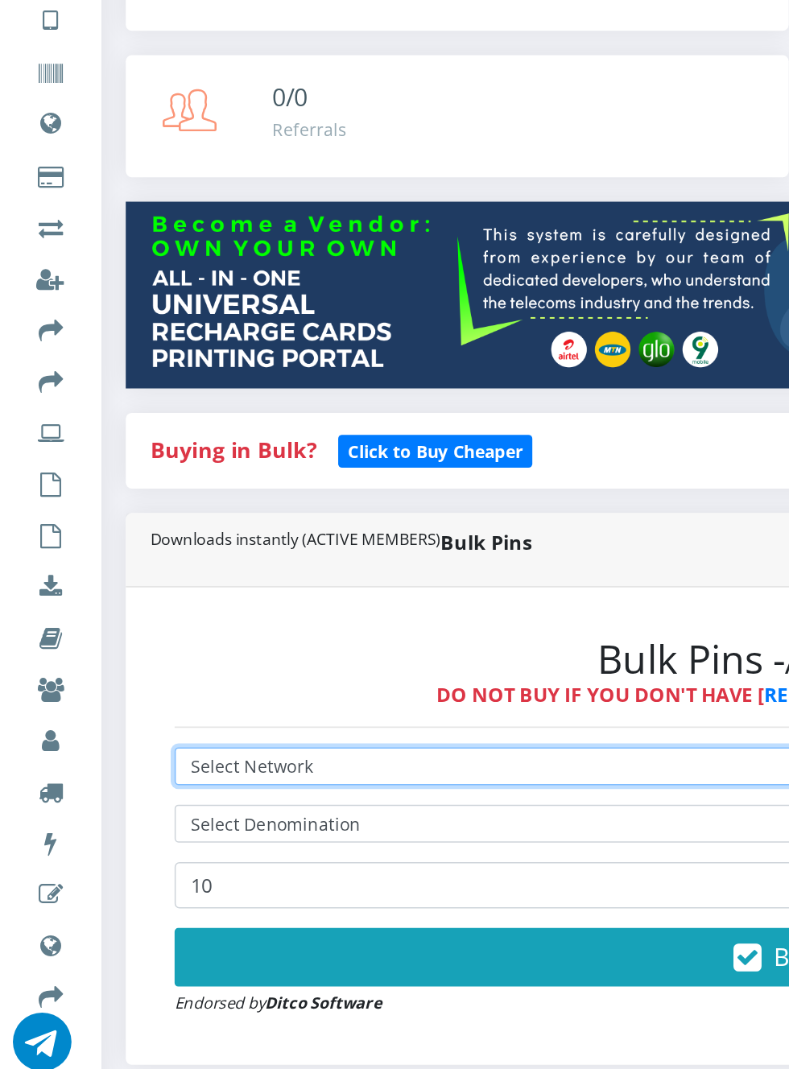
click at [236, 693] on select "Select Network MTN Globacom 9Mobile Airtel" at bounding box center [532, 691] width 834 height 25
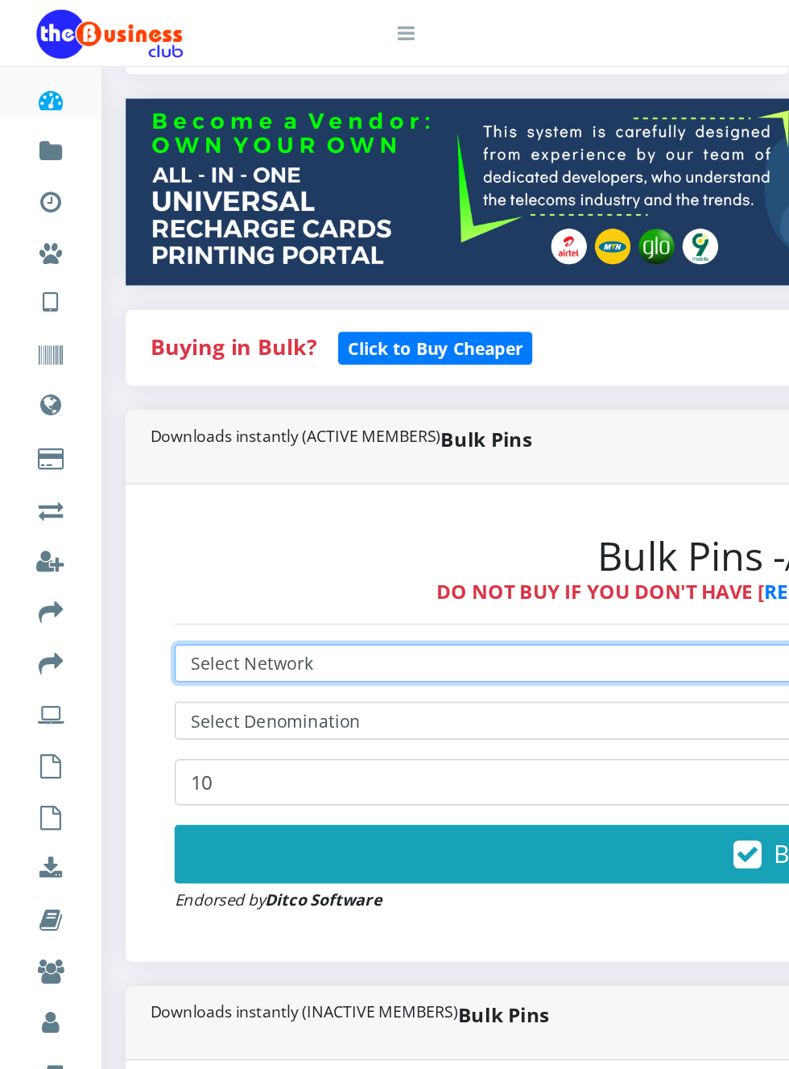
scroll to position [252, 0]
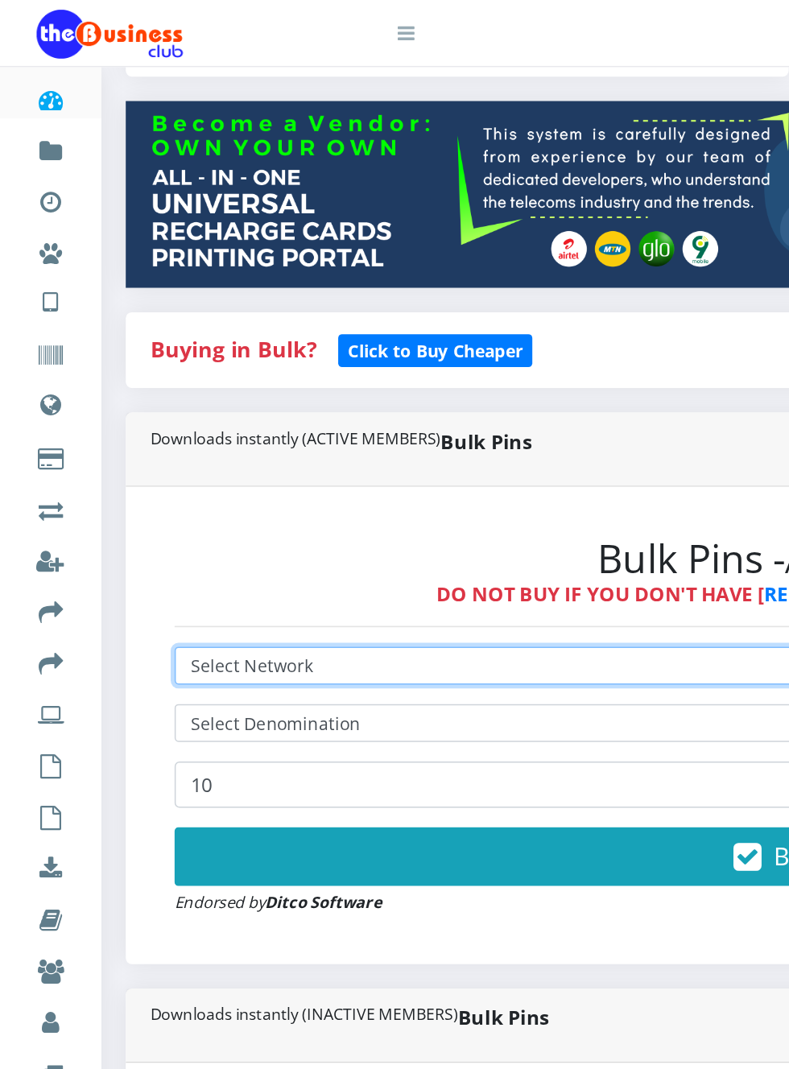
click at [234, 436] on select "Select Network MTN Globacom 9Mobile Airtel" at bounding box center [532, 439] width 834 height 25
select select "Airtel"
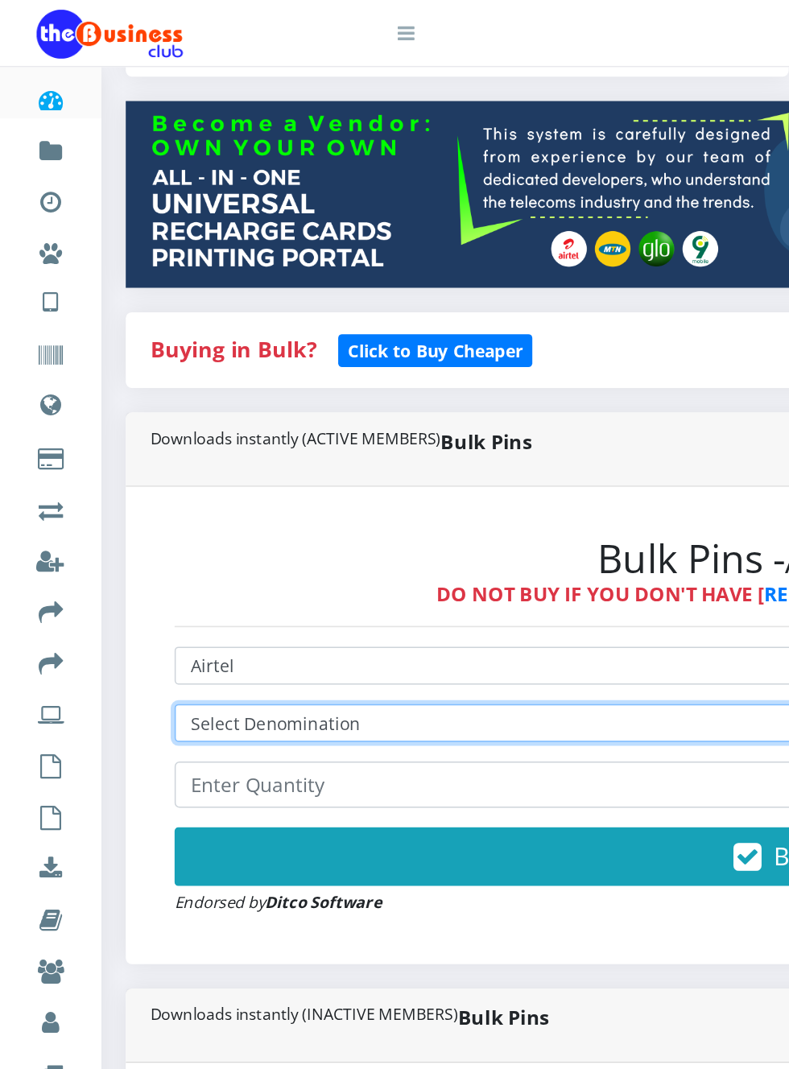
click at [224, 479] on select "Select Denomination Airtel NGN100 - ₦96.37 Airtel NGN200 - ₦192.74 Airtel NGN50…" at bounding box center [532, 477] width 834 height 25
select select "96.37-100"
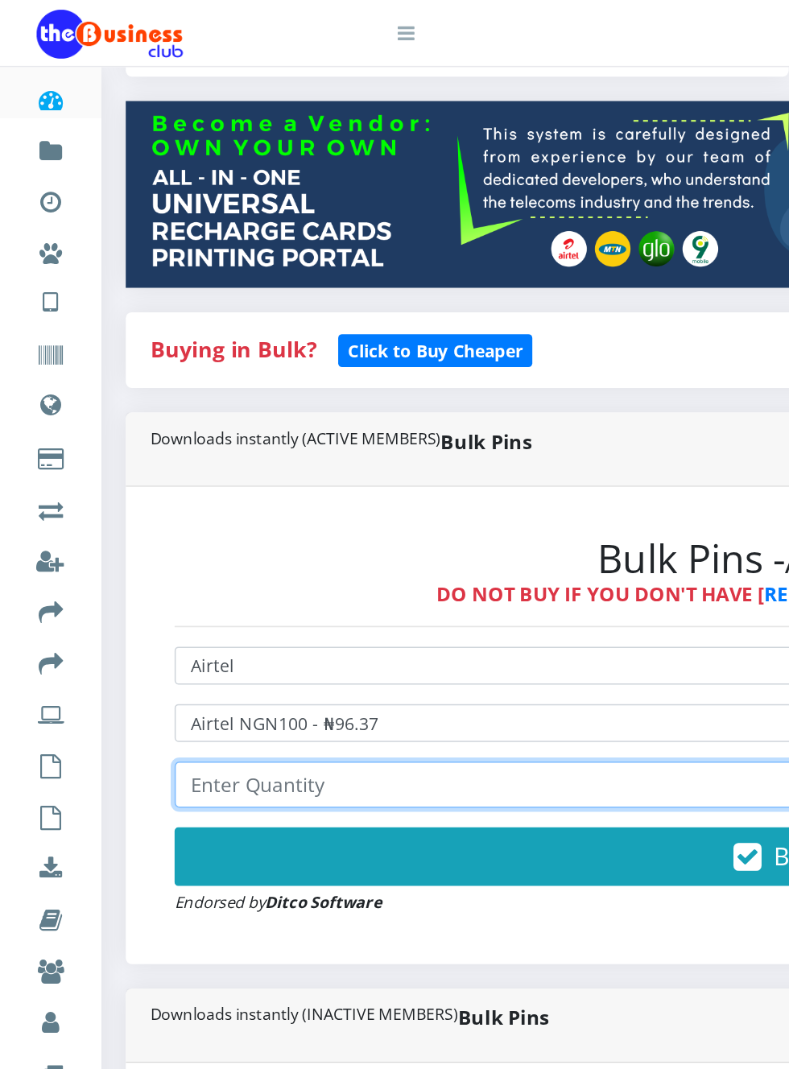
click at [248, 518] on input "number" at bounding box center [532, 518] width 834 height 31
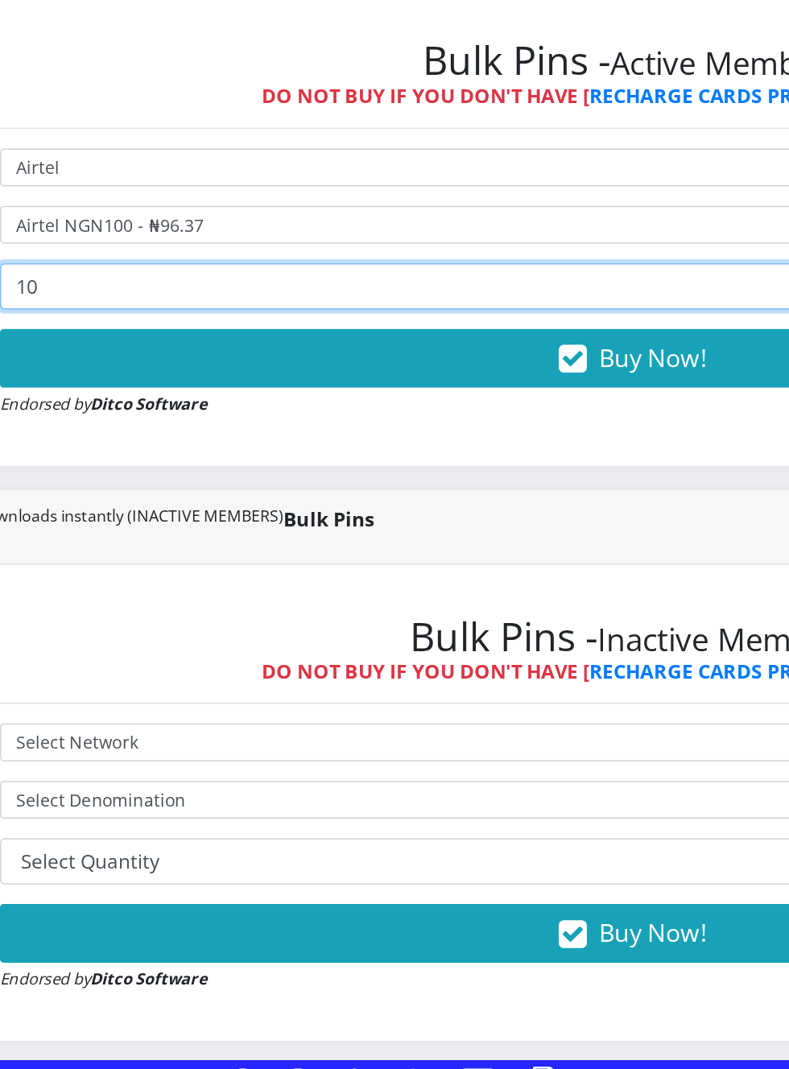
type input "10"
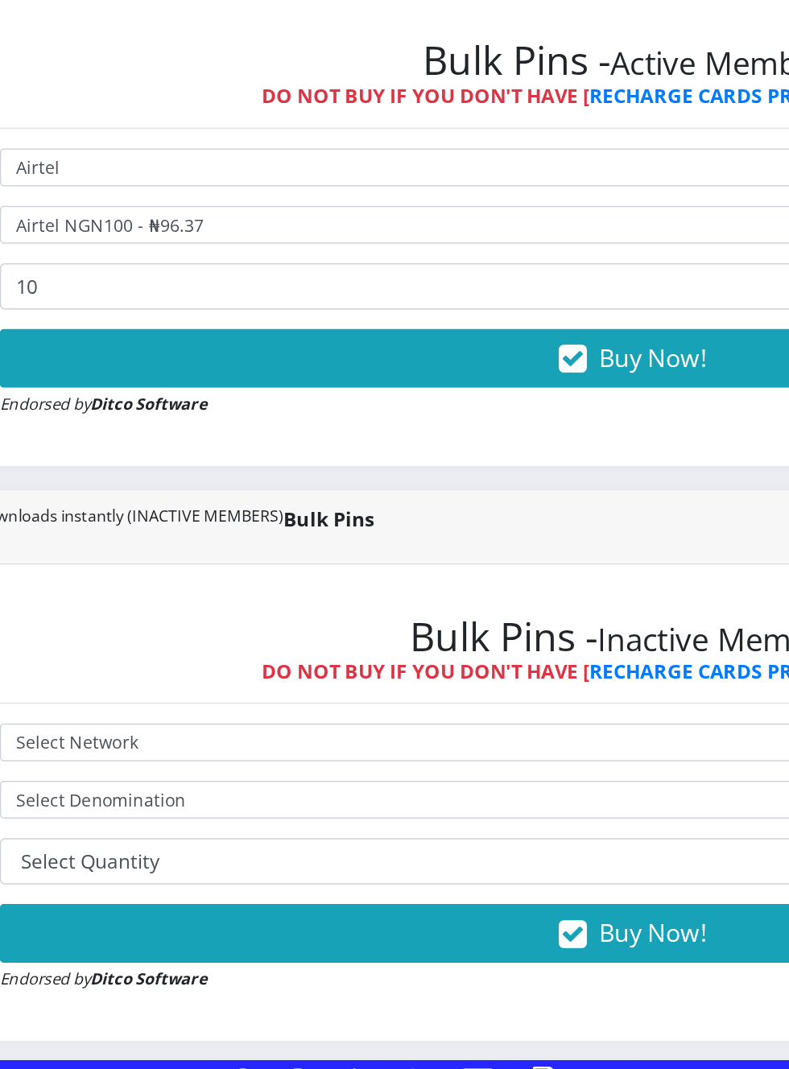
click at [529, 570] on span "Buy Now!" at bounding box center [546, 565] width 71 height 22
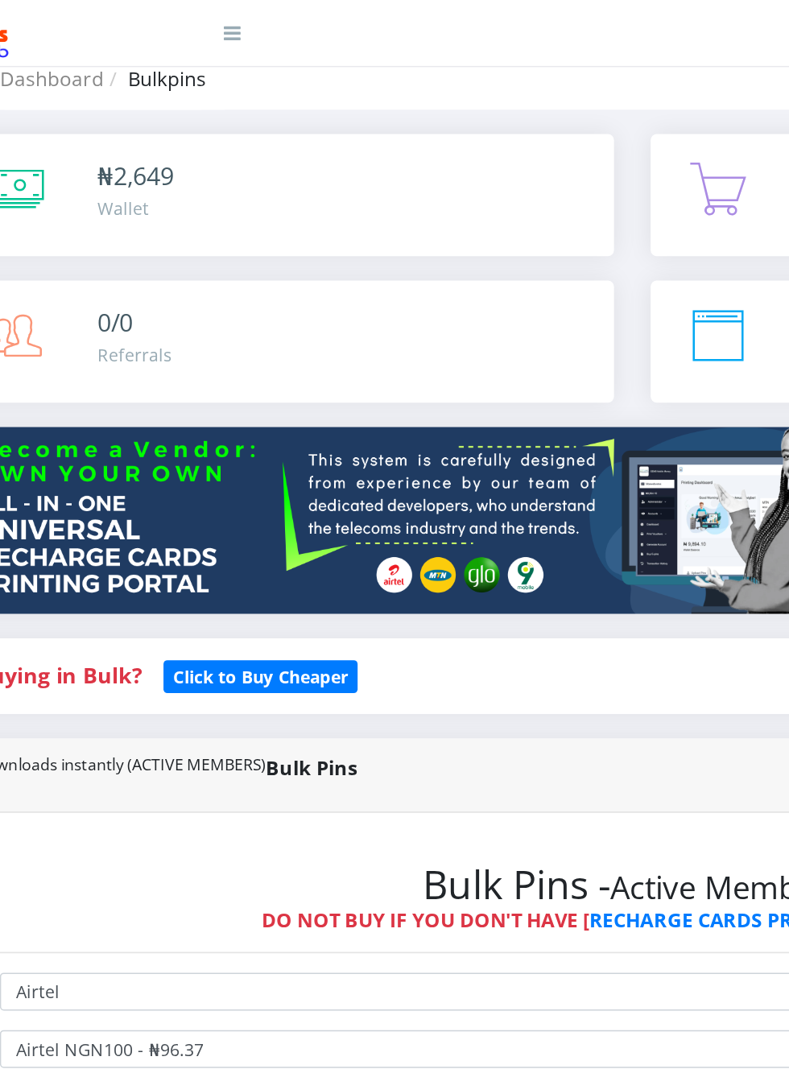
scroll to position [37, 0]
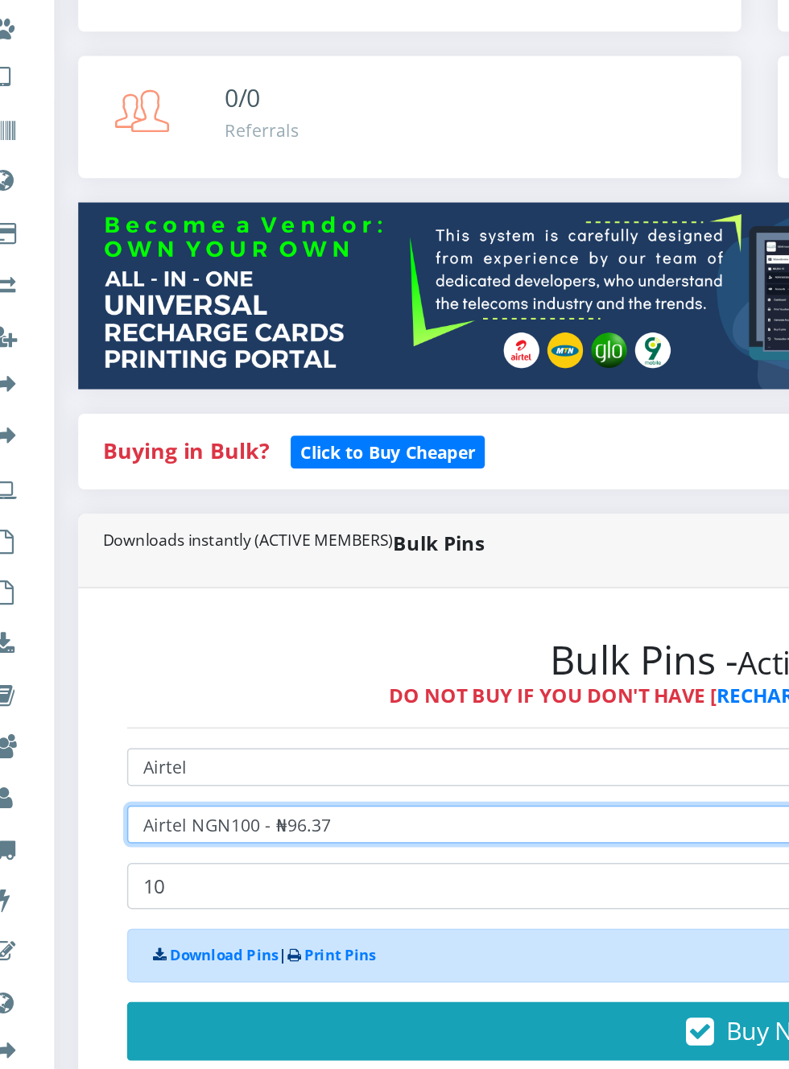
click at [248, 693] on select "Select Denomination Airtel NGN100 - ₦96.37 Airtel NGN200 - ₦192.74 Airtel NGN50…" at bounding box center [532, 692] width 834 height 25
select select "192.74-200"
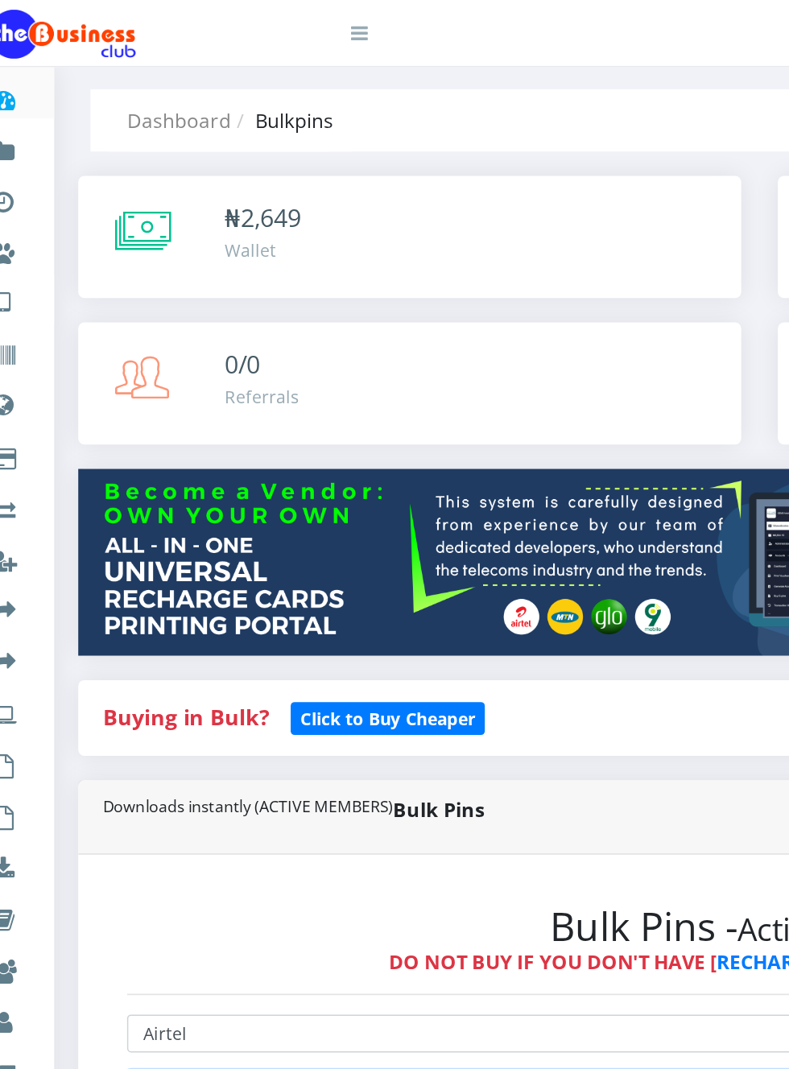
scroll to position [0, 0]
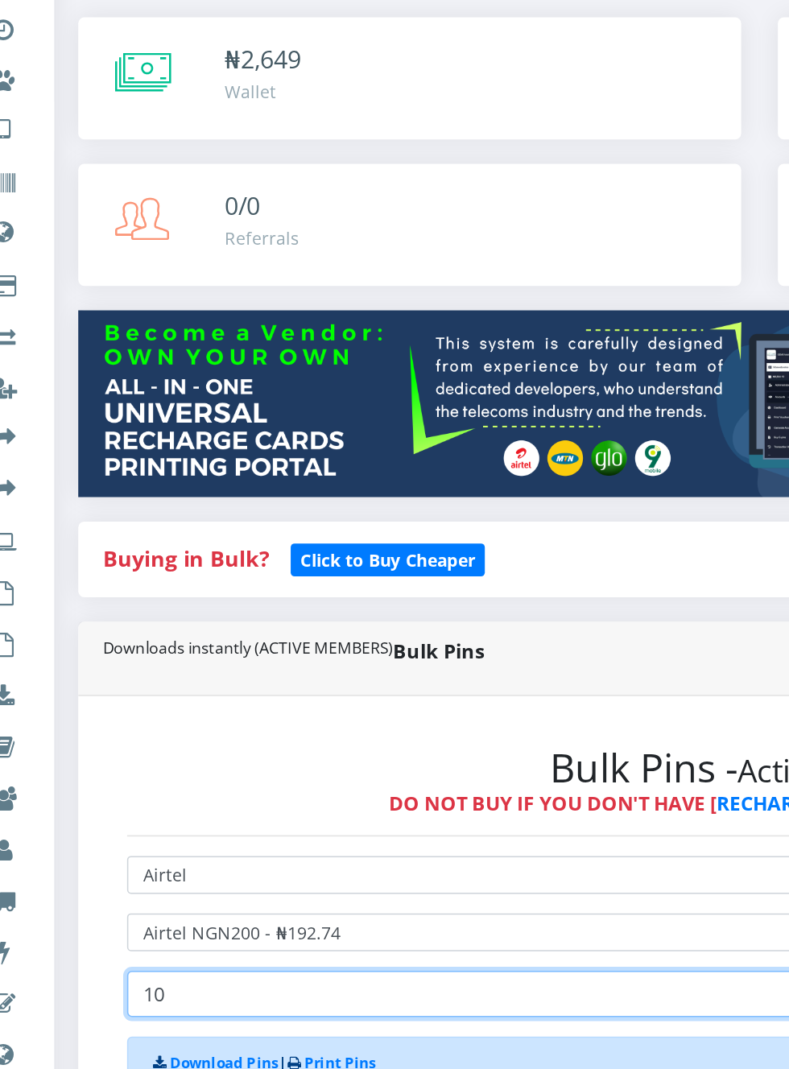
click at [184, 764] on input "10" at bounding box center [532, 770] width 834 height 31
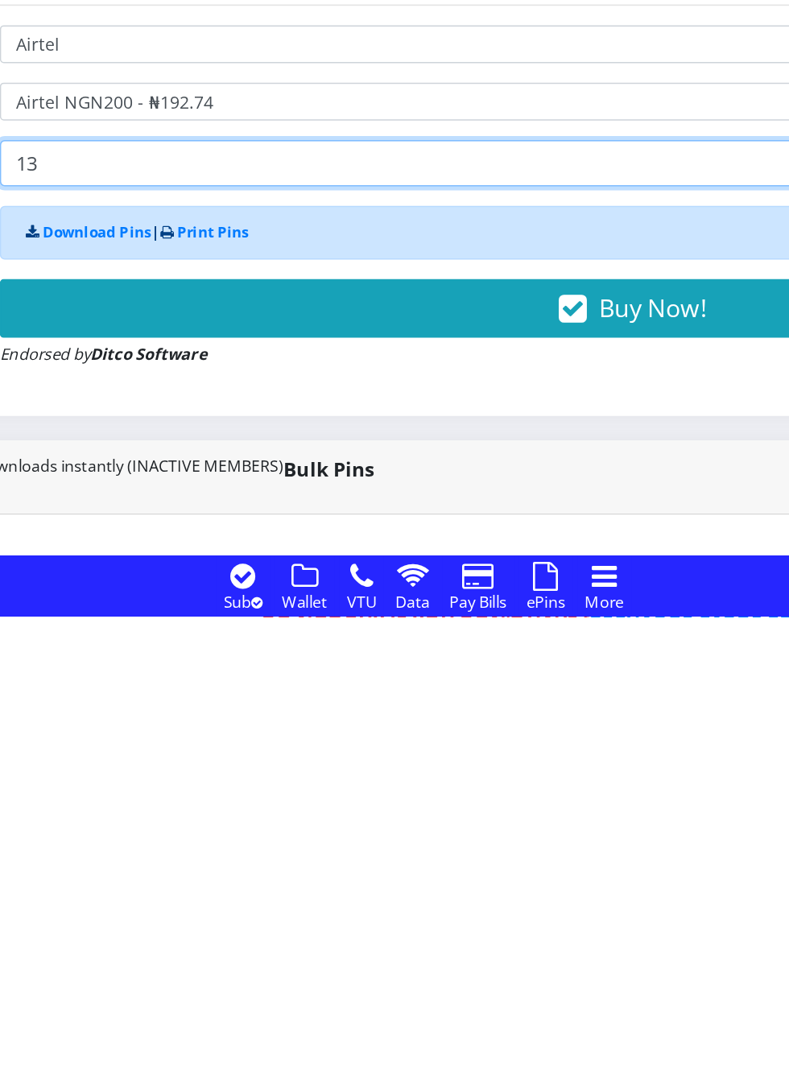
type input "13"
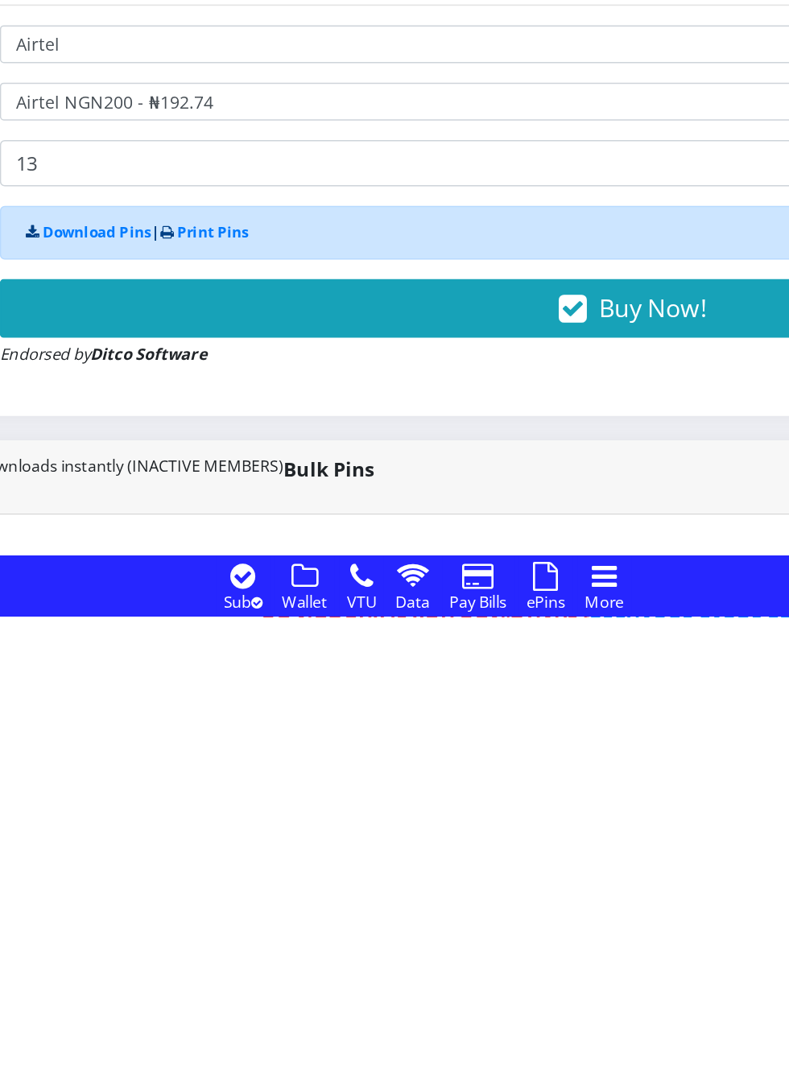
click at [500, 857] on button "Buy Now!" at bounding box center [532, 865] width 834 height 39
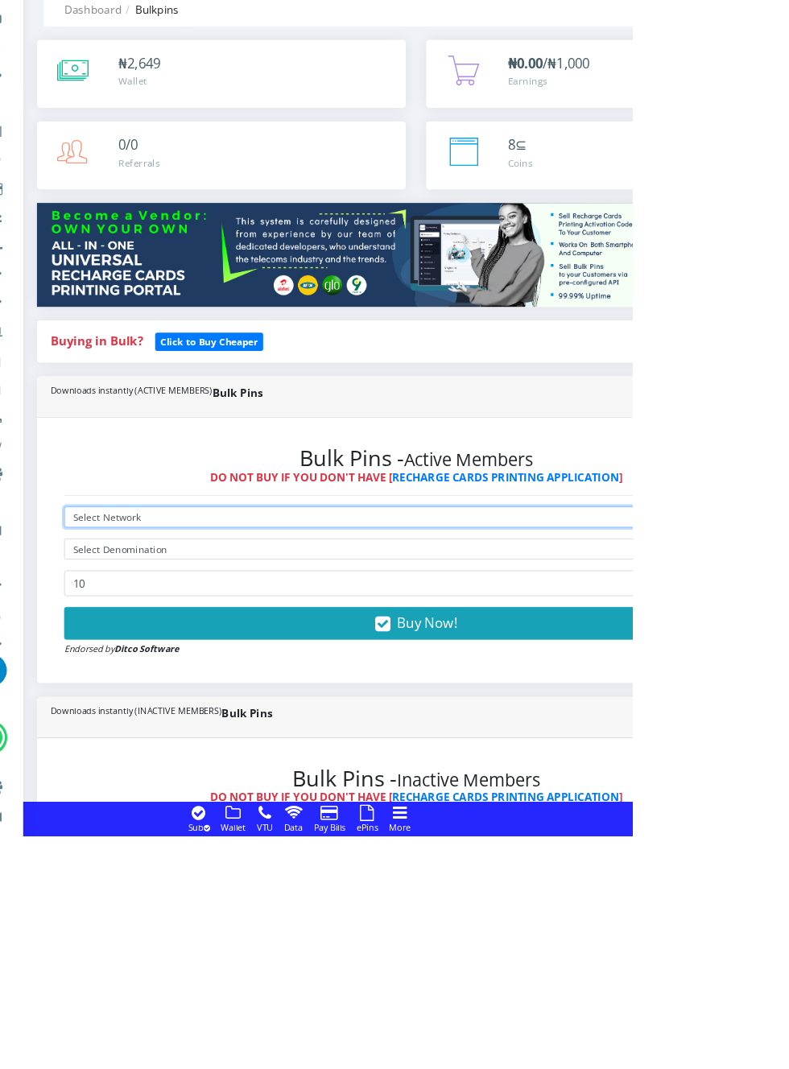
click at [282, 686] on select "Select Network MTN Globacom 9Mobile Airtel" at bounding box center [532, 691] width 834 height 25
select select "Airtel"
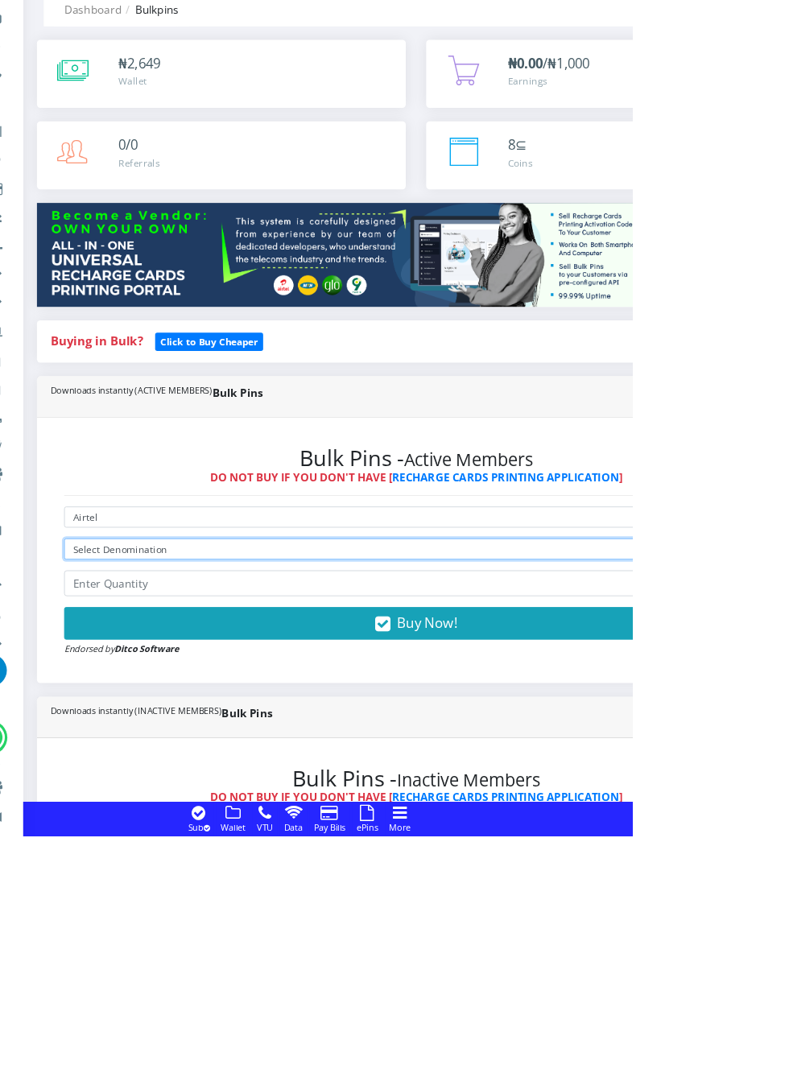
click at [325, 730] on select "Select Denomination Airtel NGN100 - ₦96.37 Airtel NGN200 - ₦192.74 Airtel NGN50…" at bounding box center [532, 729] width 834 height 25
select select "192.74-200"
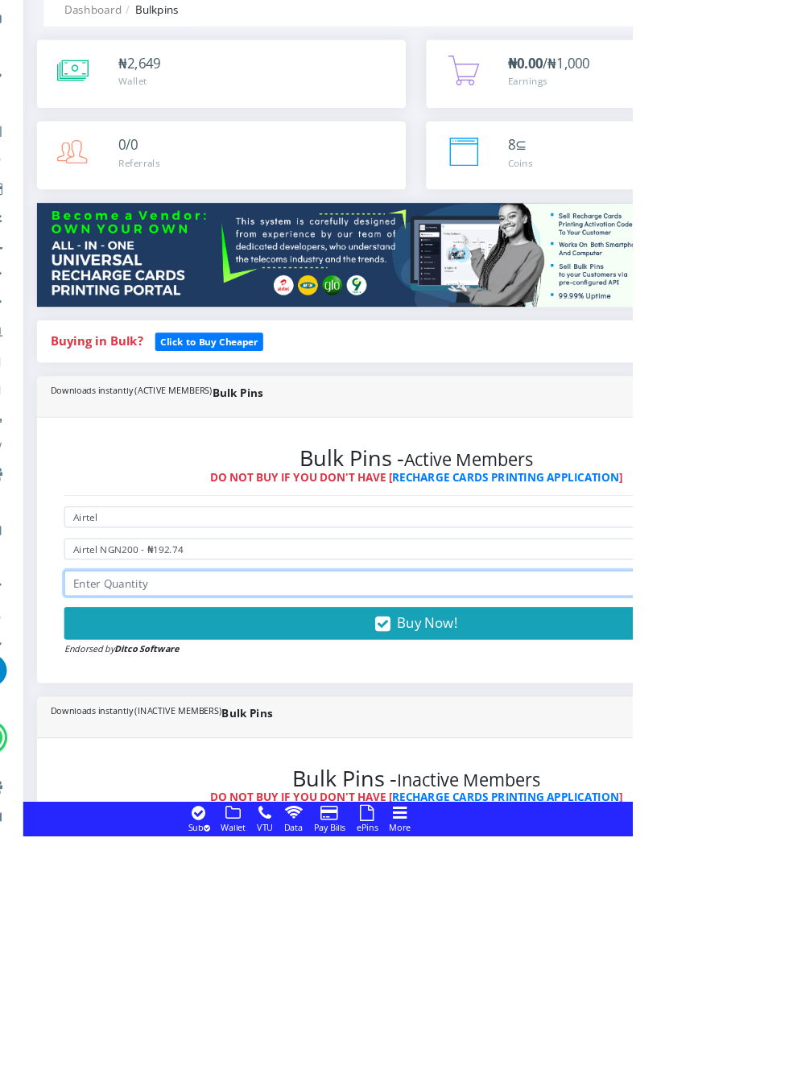
click at [304, 768] on input "number" at bounding box center [532, 770] width 834 height 31
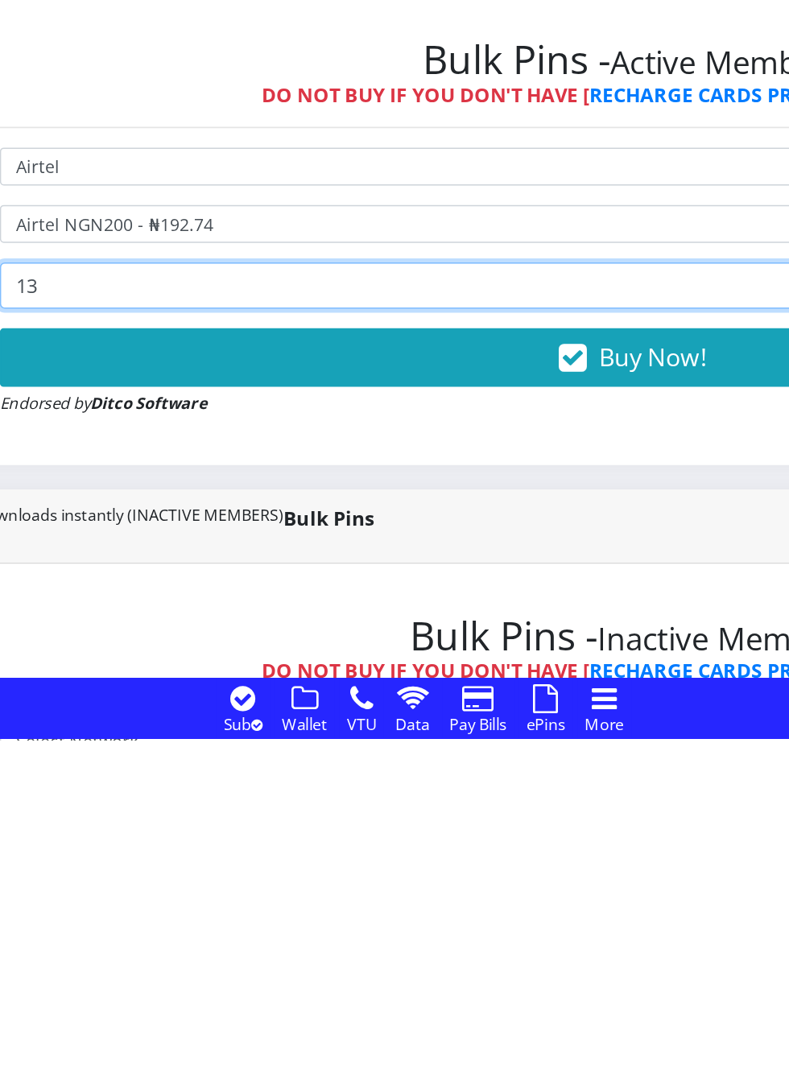
type input "13"
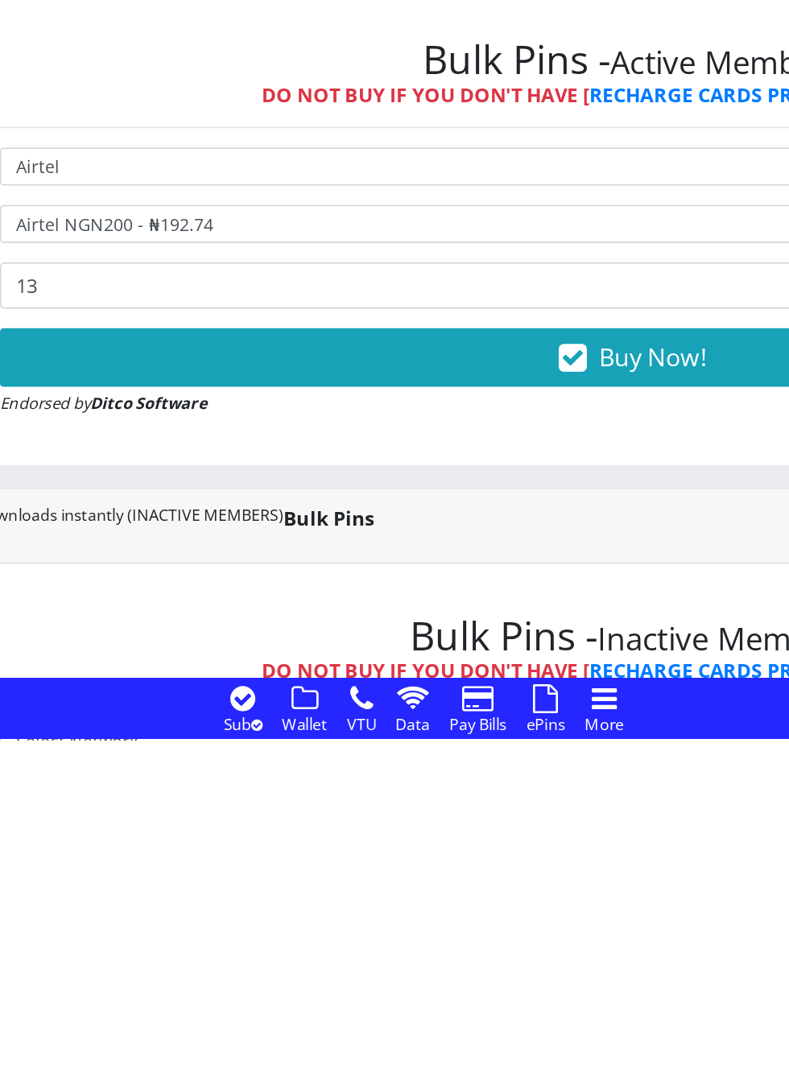
click at [518, 817] on button "Buy Now!" at bounding box center [532, 817] width 834 height 39
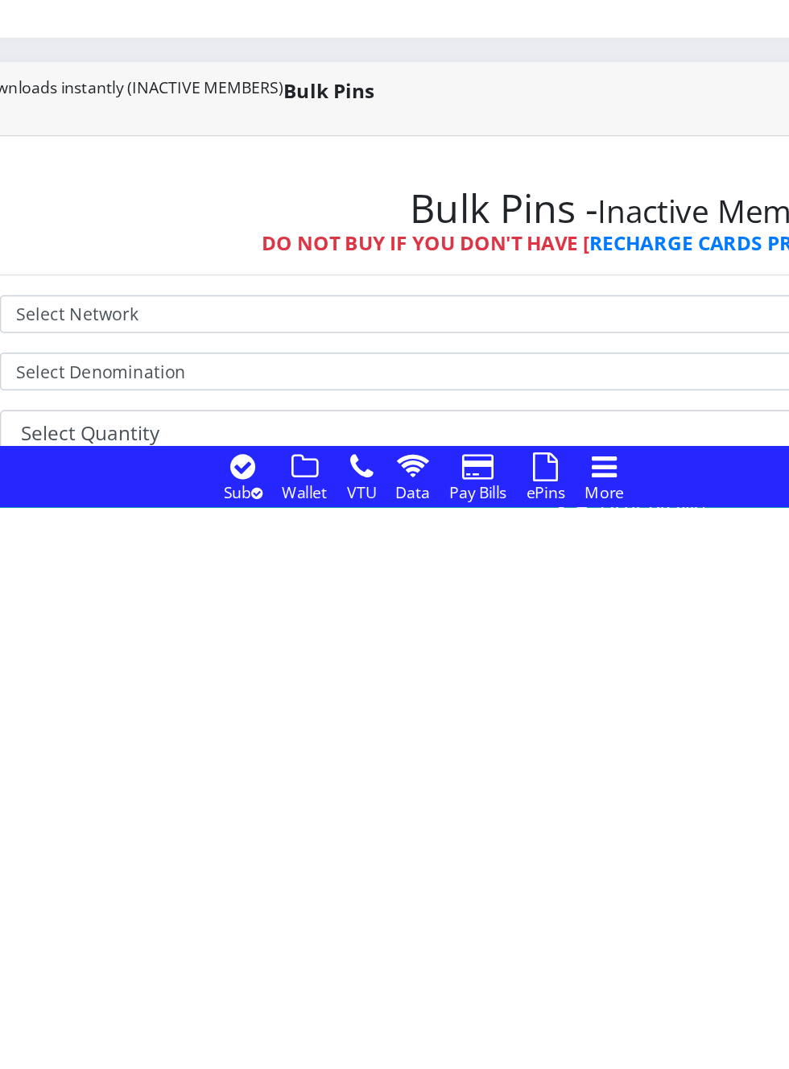
scroll to position [294, 0]
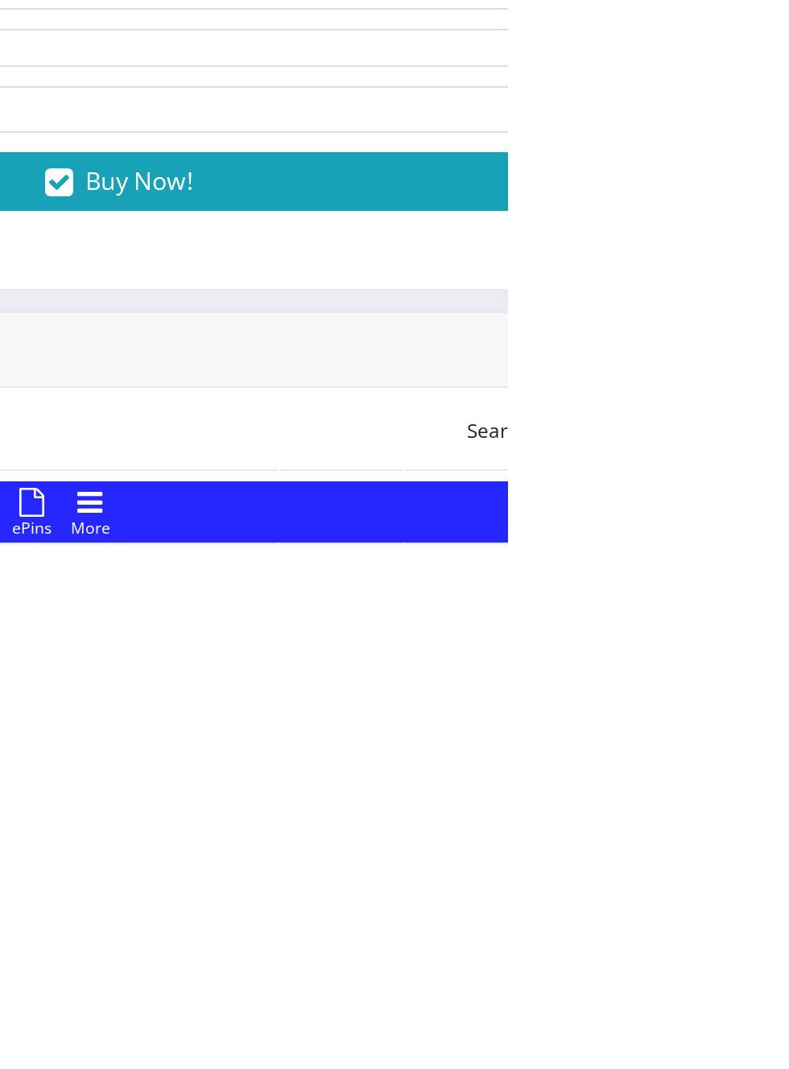
scroll to position [377, 0]
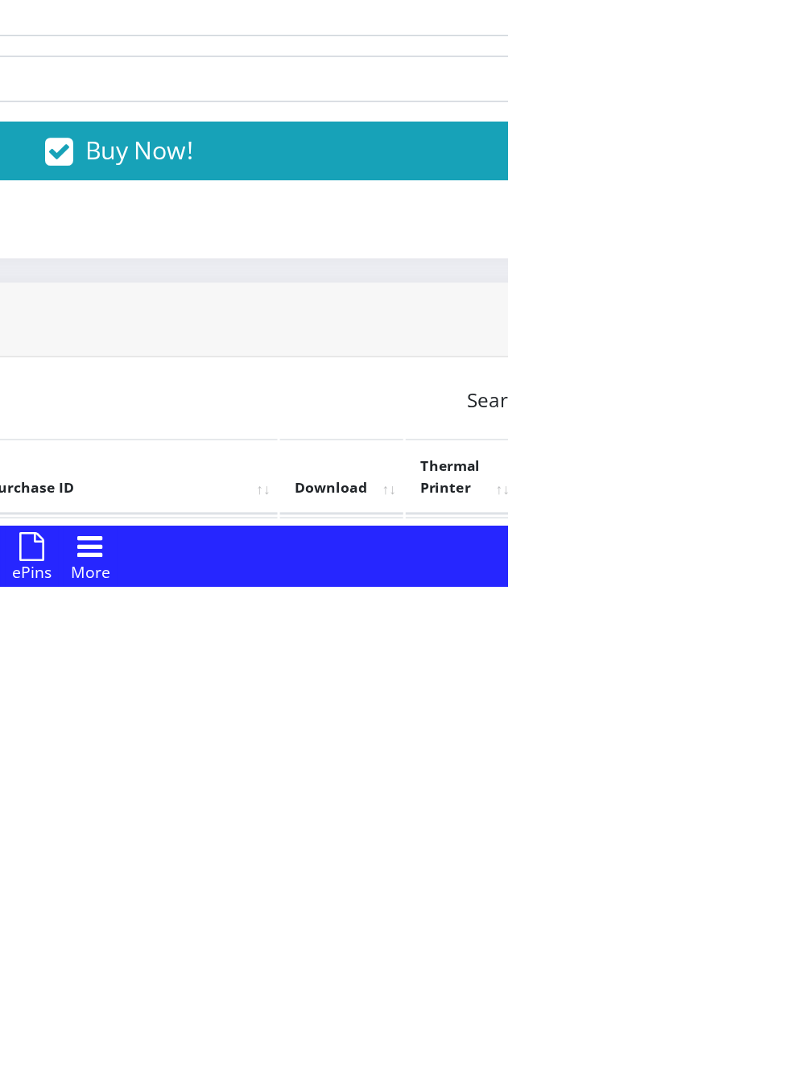
scroll to position [417, 0]
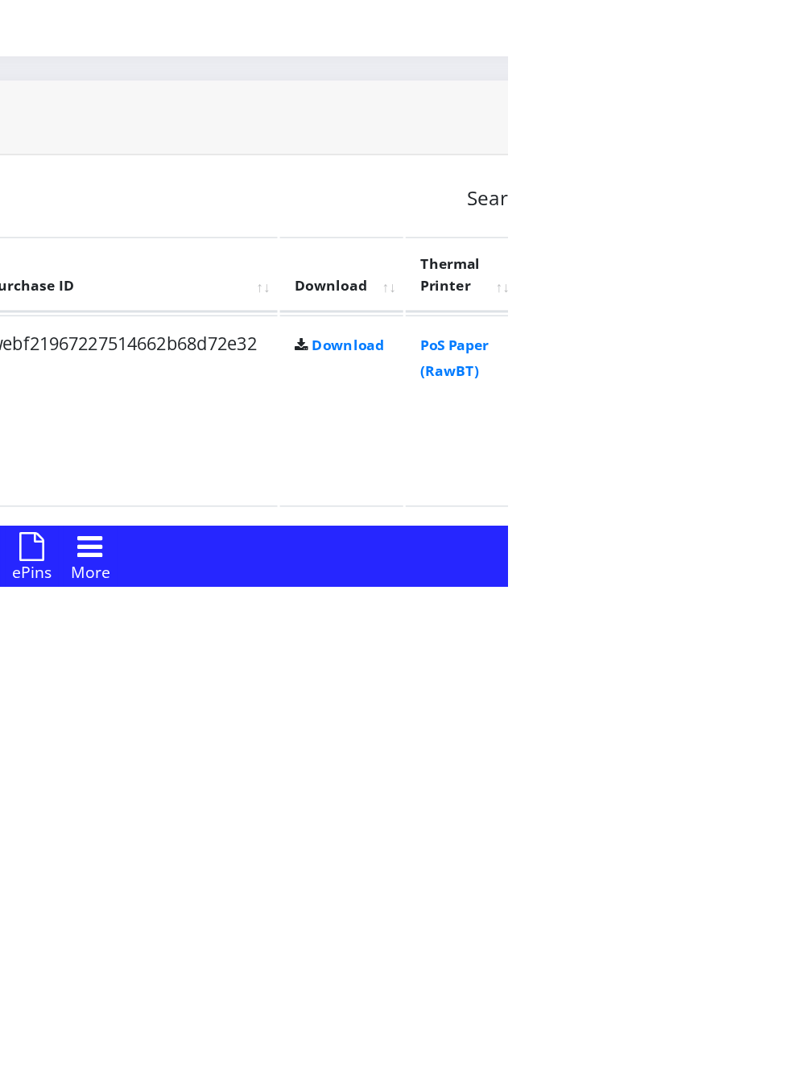
scroll to position [563, 0]
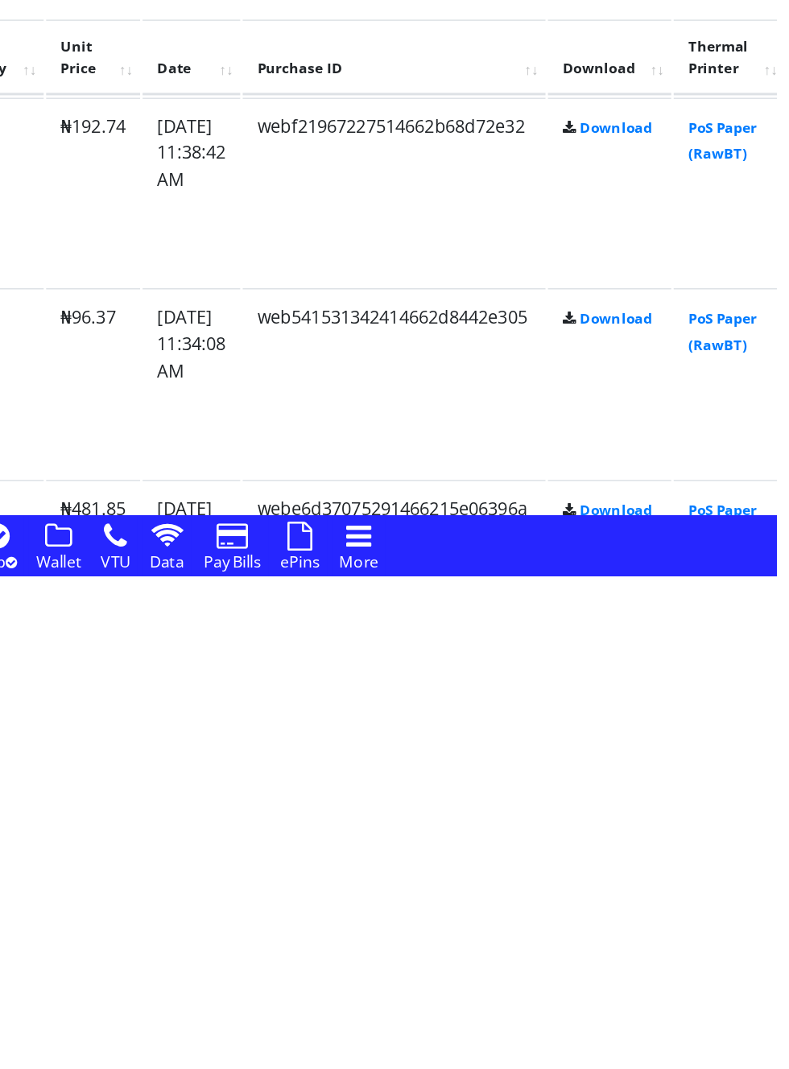
scroll to position [685, 0]
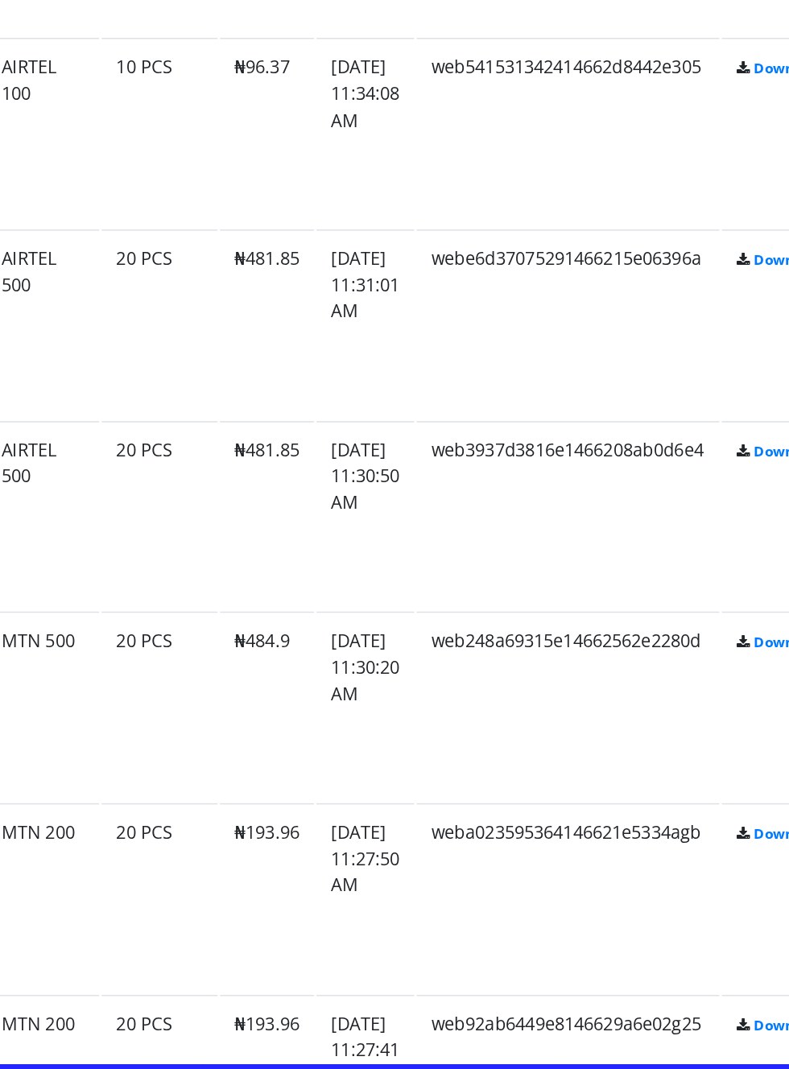
scroll to position [1213, 0]
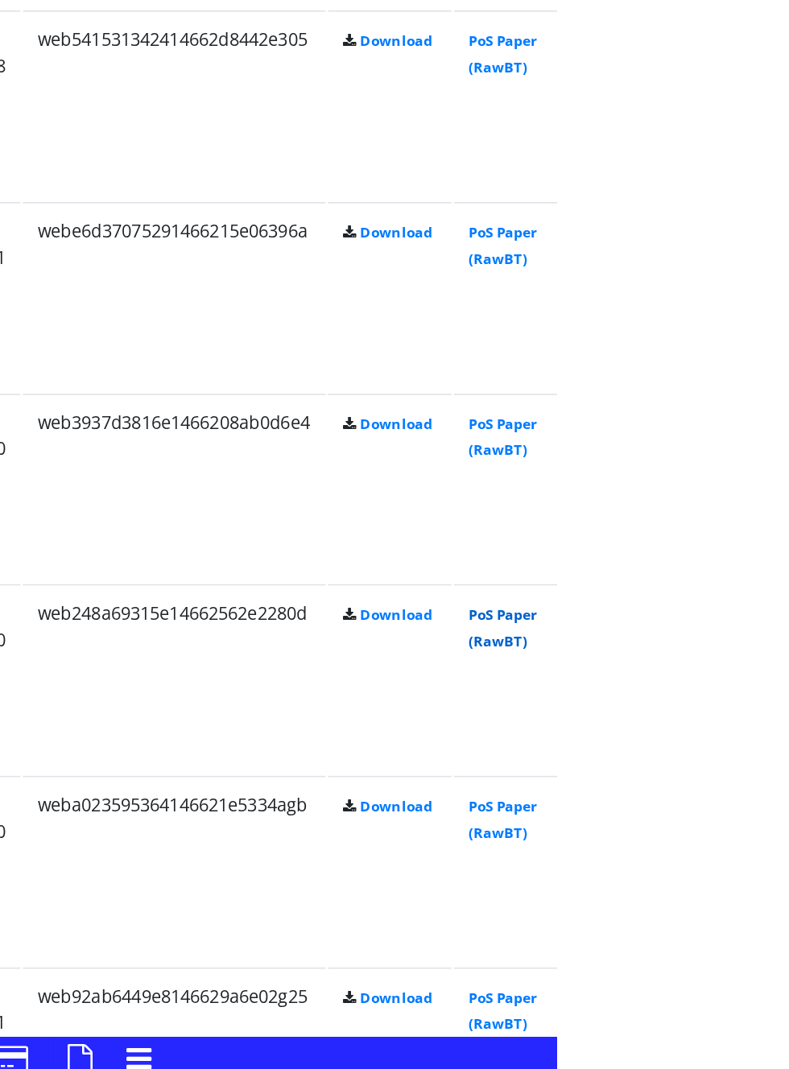
click at [776, 762] on link "PoS Paper (RawBT)" at bounding box center [753, 758] width 45 height 30
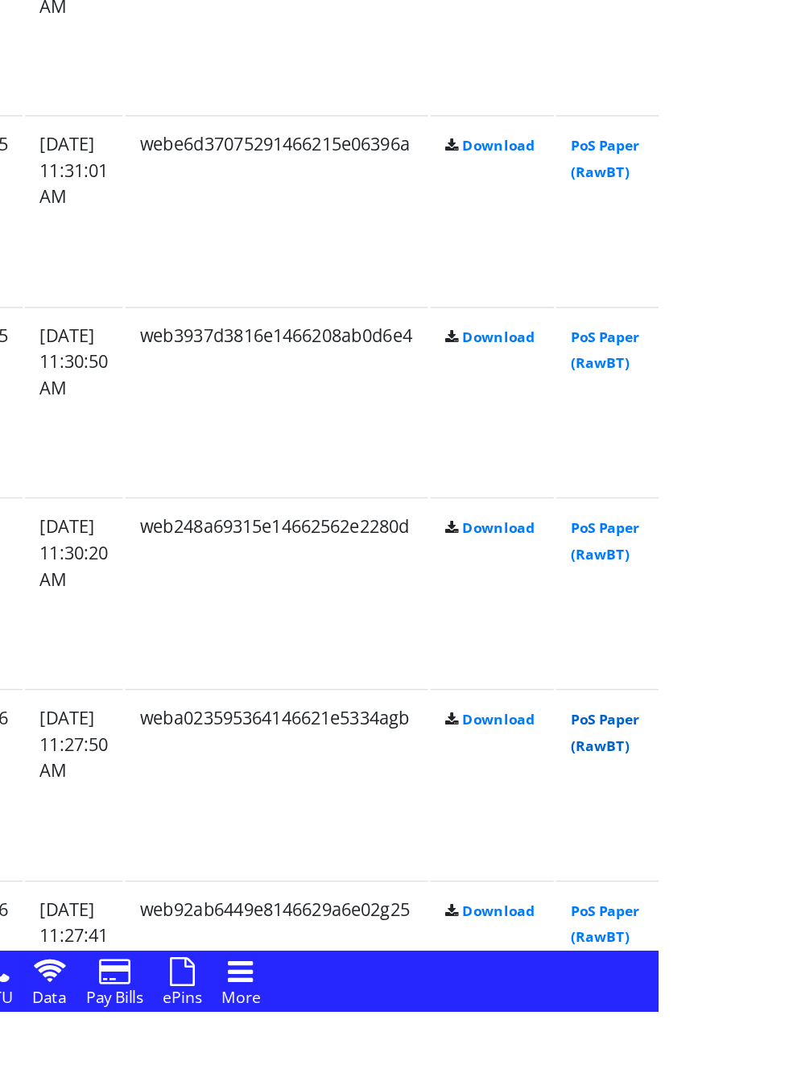
click at [776, 875] on link "PoS Paper (RawBT)" at bounding box center [753, 885] width 45 height 30
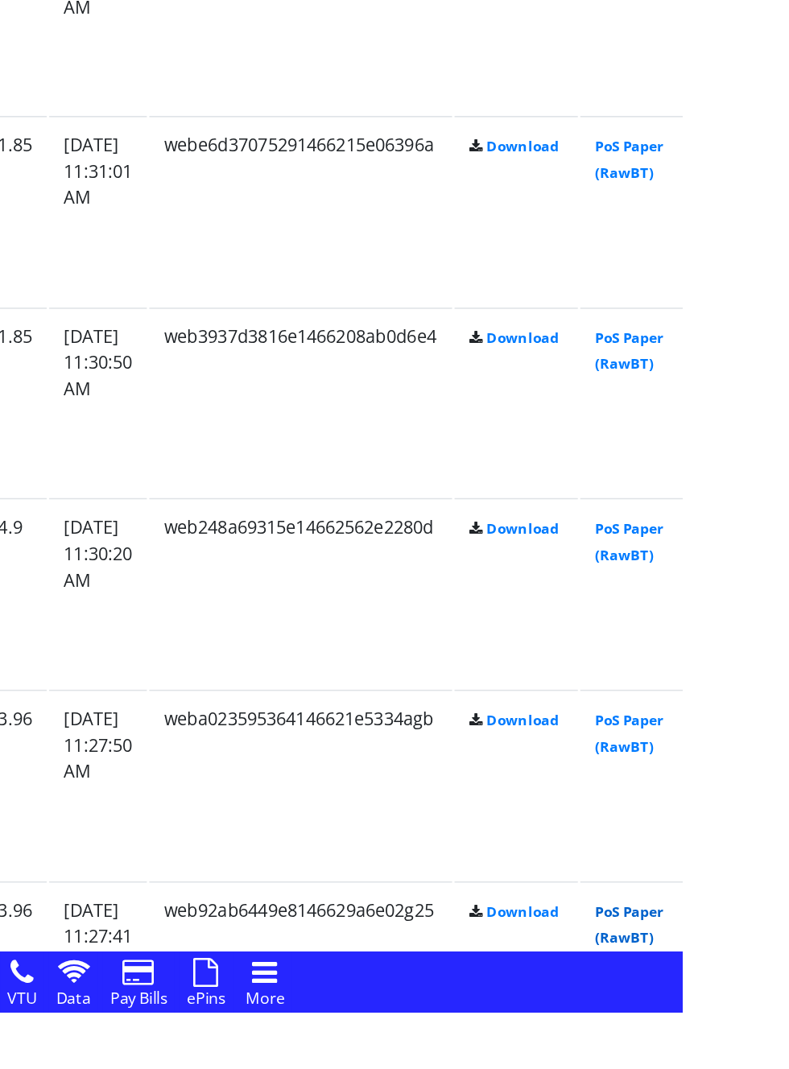
click at [776, 1000] on link "PoS Paper (RawBT)" at bounding box center [753, 1011] width 45 height 30
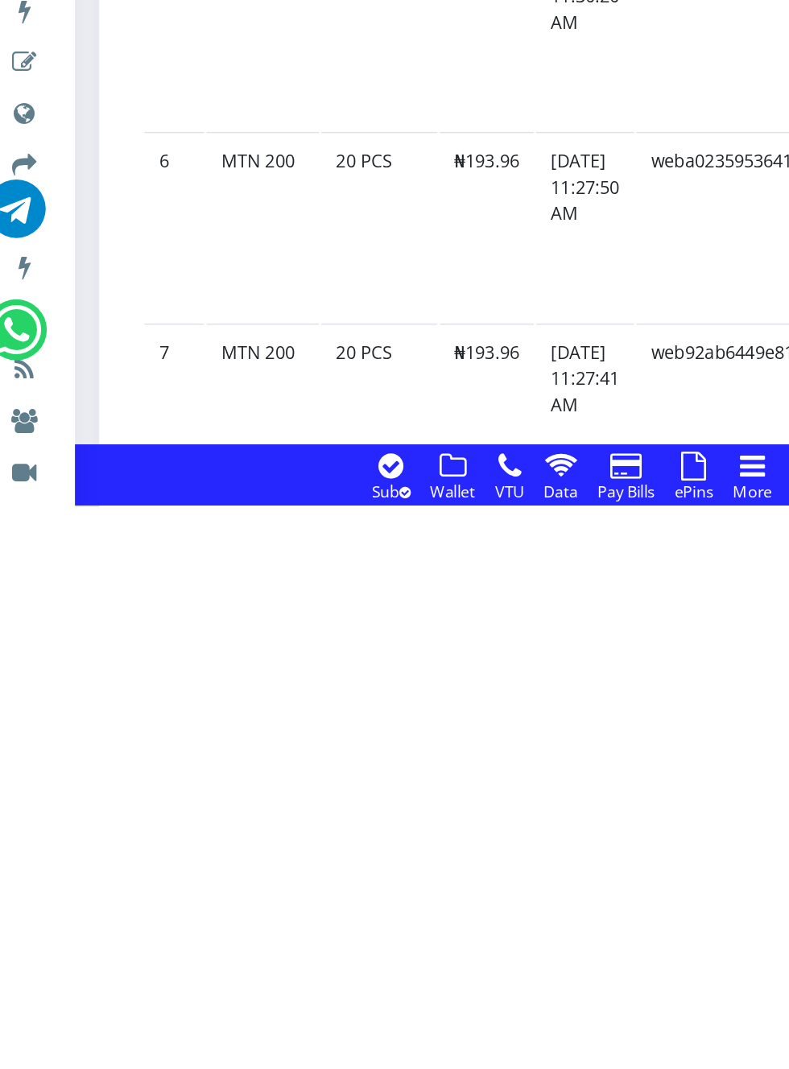
scroll to position [1251, 0]
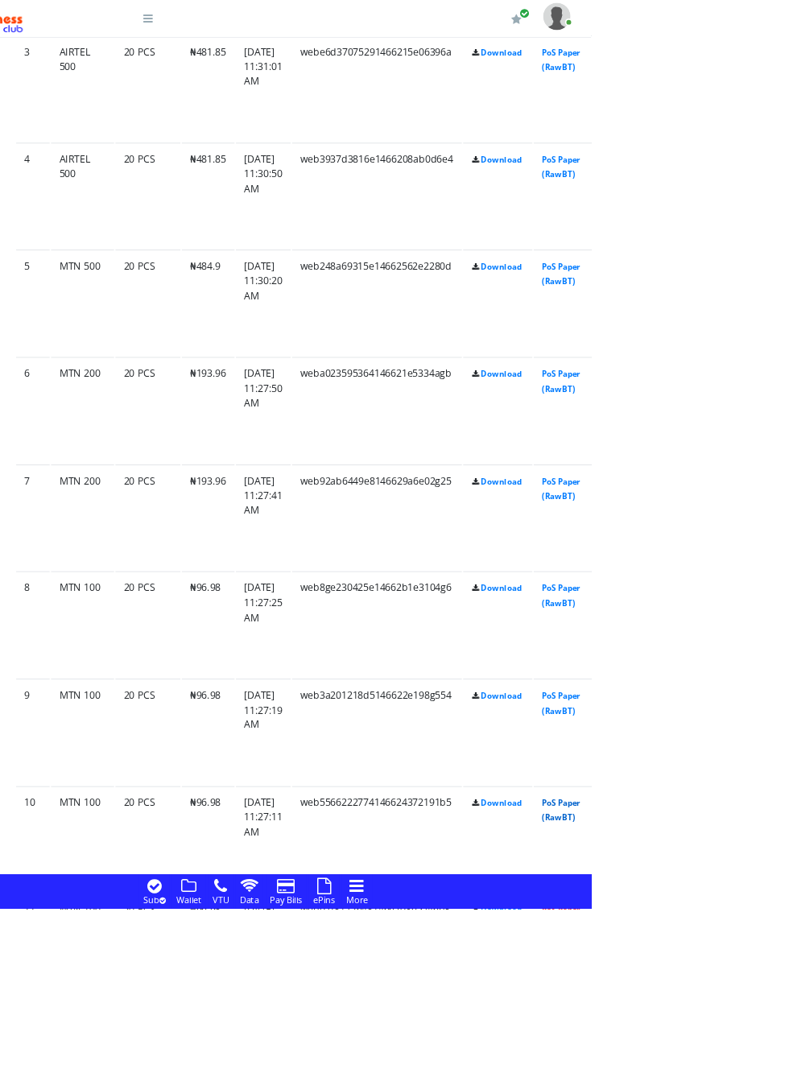
scroll to position [1626, 0]
